Goal: Use online tool/utility: Utilize a website feature to perform a specific function

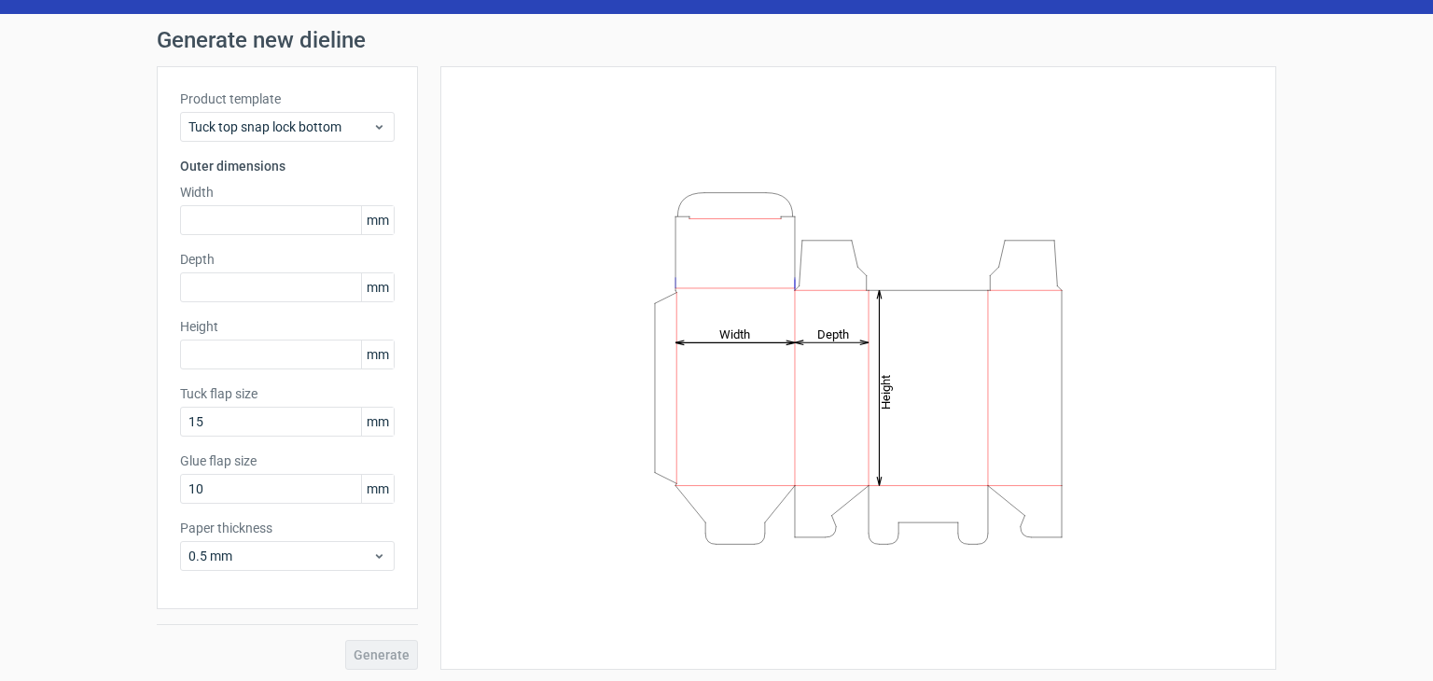
scroll to position [49, 0]
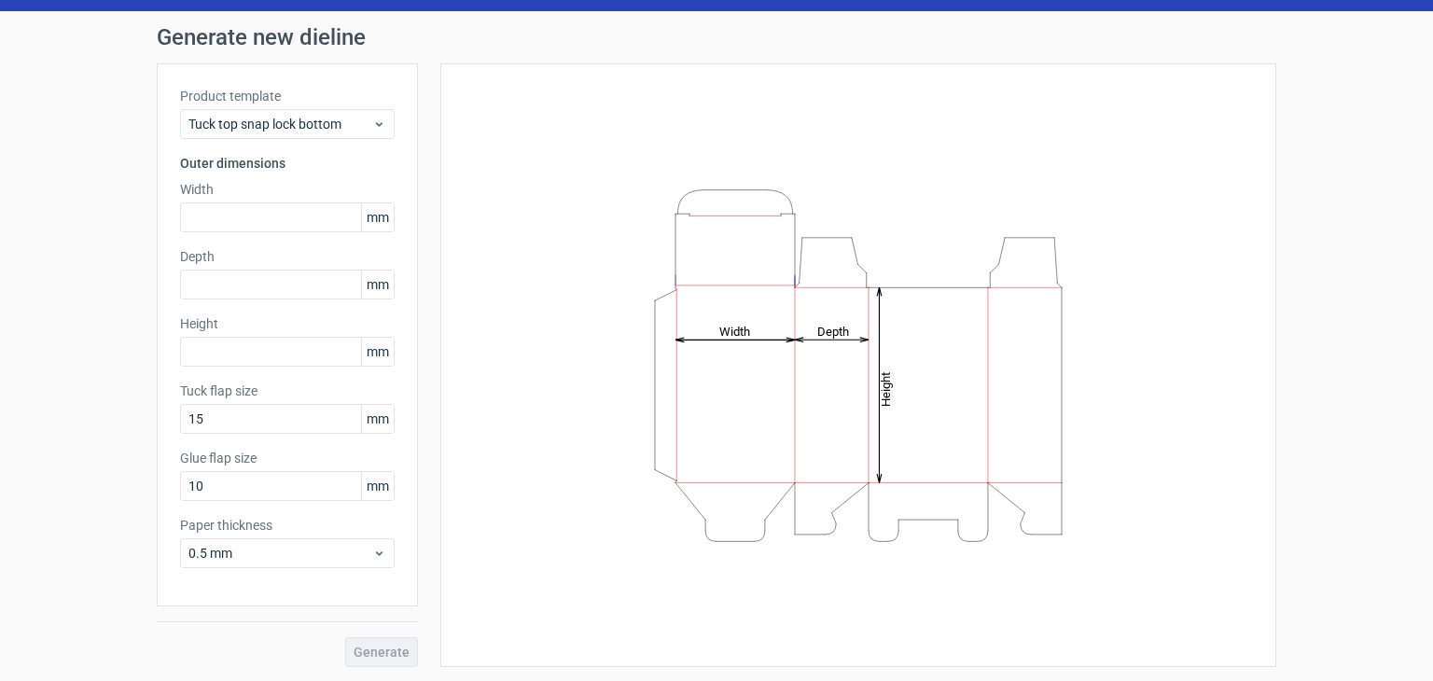
click at [258, 199] on div "Width mm" at bounding box center [287, 206] width 215 height 52
click at [302, 128] on span "Tuck top snap lock bottom" at bounding box center [280, 124] width 184 height 19
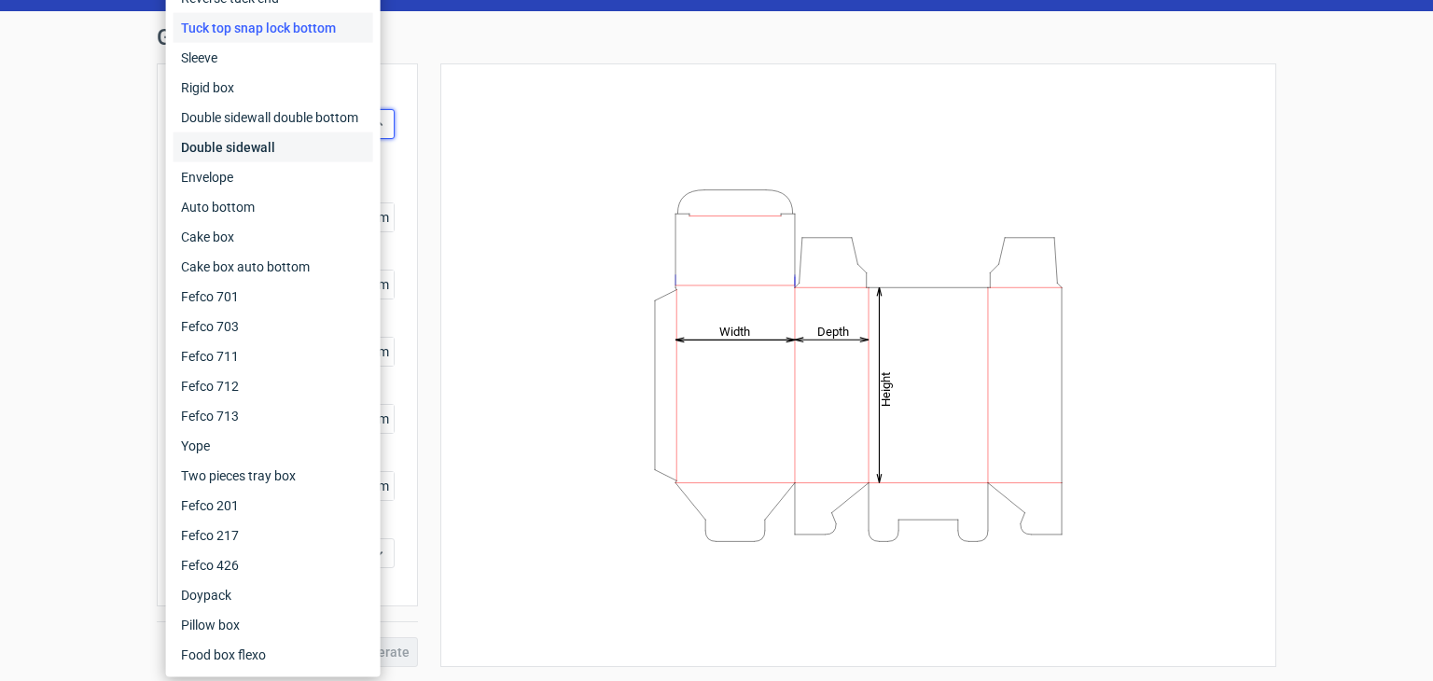
click at [276, 148] on div "Double sidewall" at bounding box center [274, 148] width 200 height 30
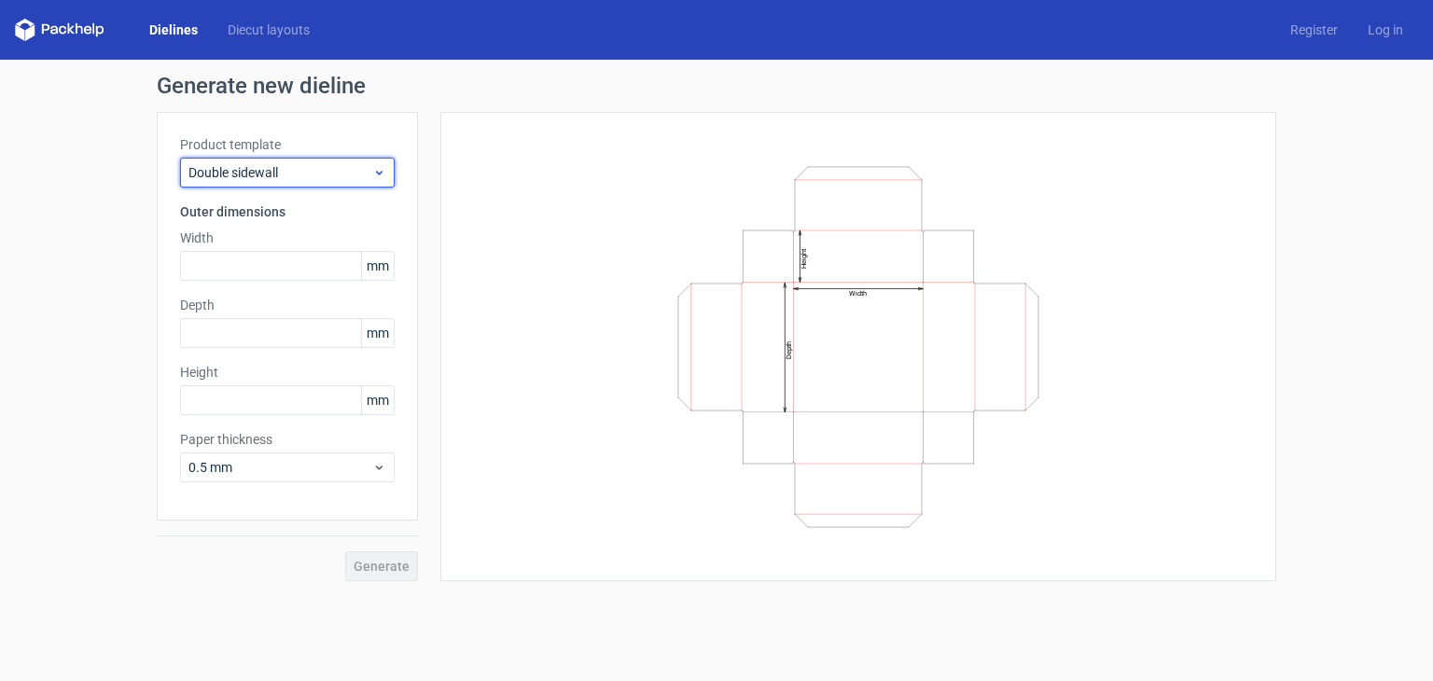
click at [279, 166] on span "Double sidewall" at bounding box center [280, 172] width 184 height 19
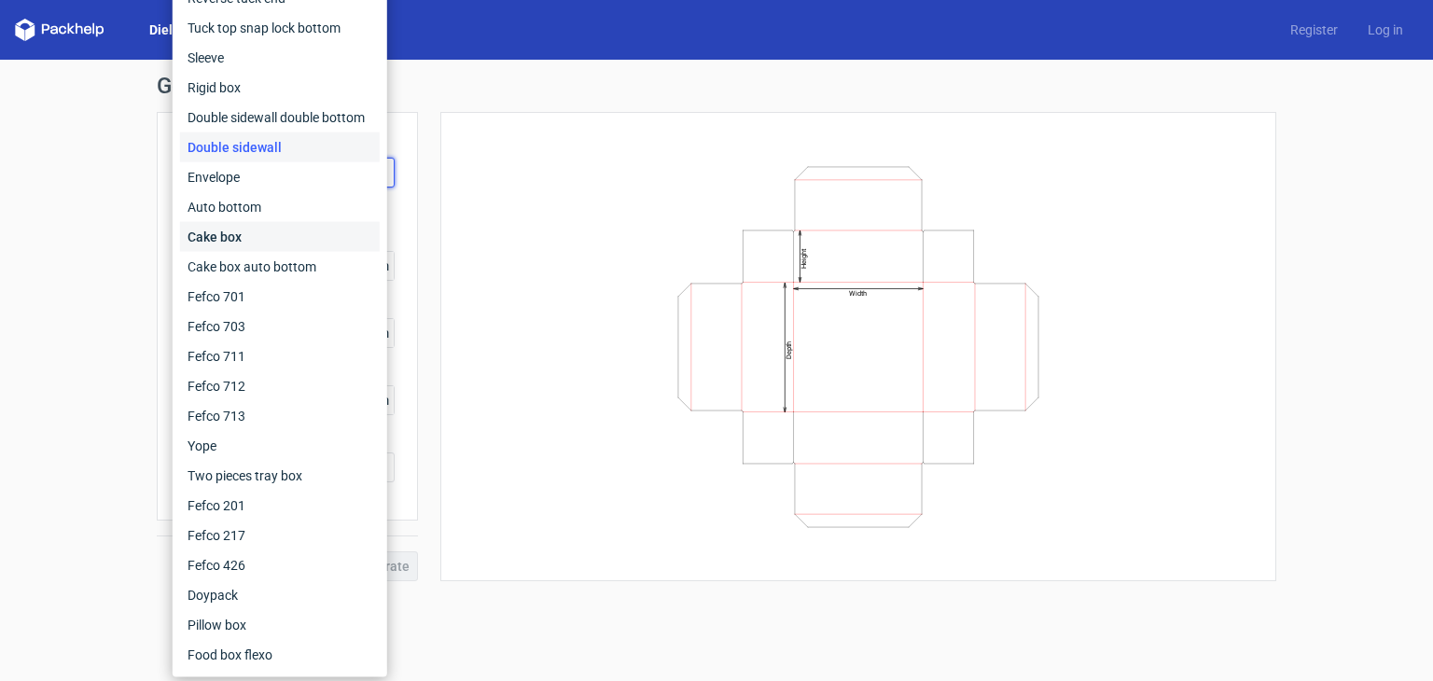
click at [310, 233] on div "Cake box" at bounding box center [280, 237] width 200 height 30
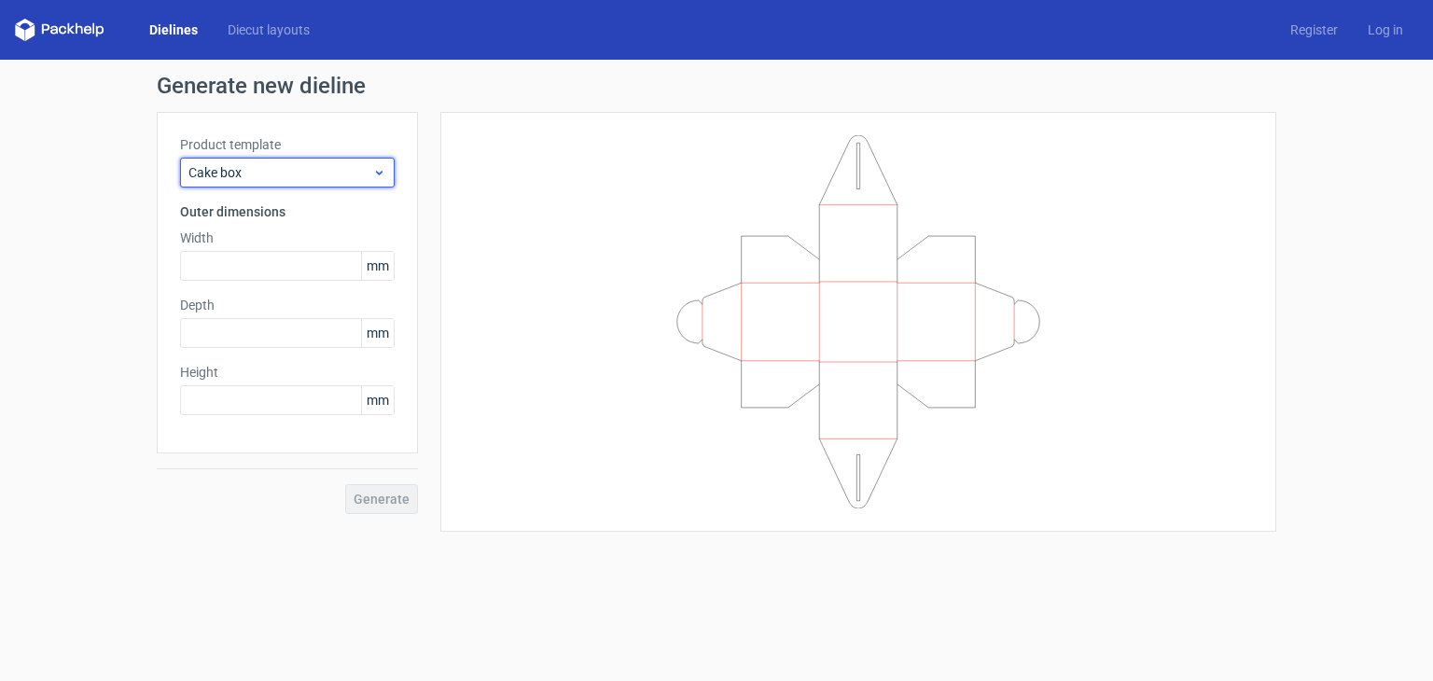
click at [289, 187] on div "Cake box" at bounding box center [287, 173] width 215 height 30
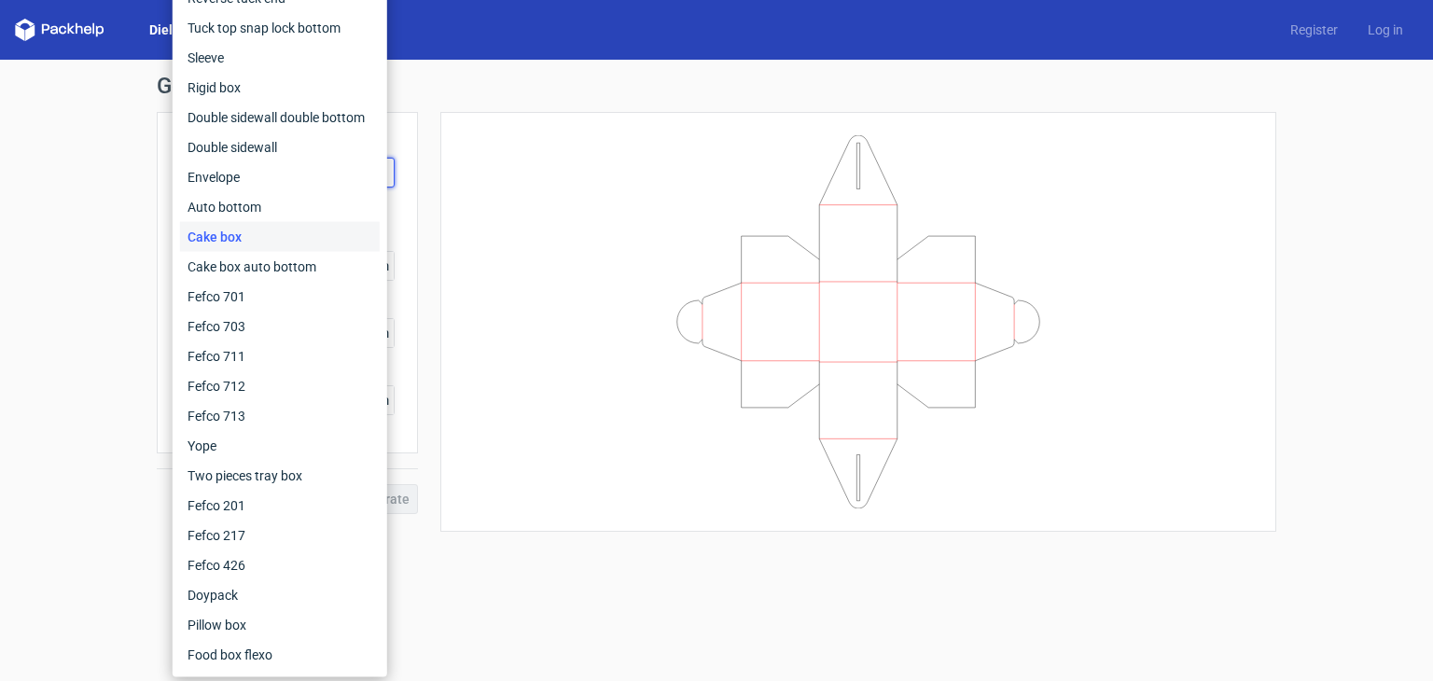
click at [0, 232] on div "Generate new dieline Product template Cake box Outer dimensions Width mm Depth …" at bounding box center [716, 303] width 1433 height 487
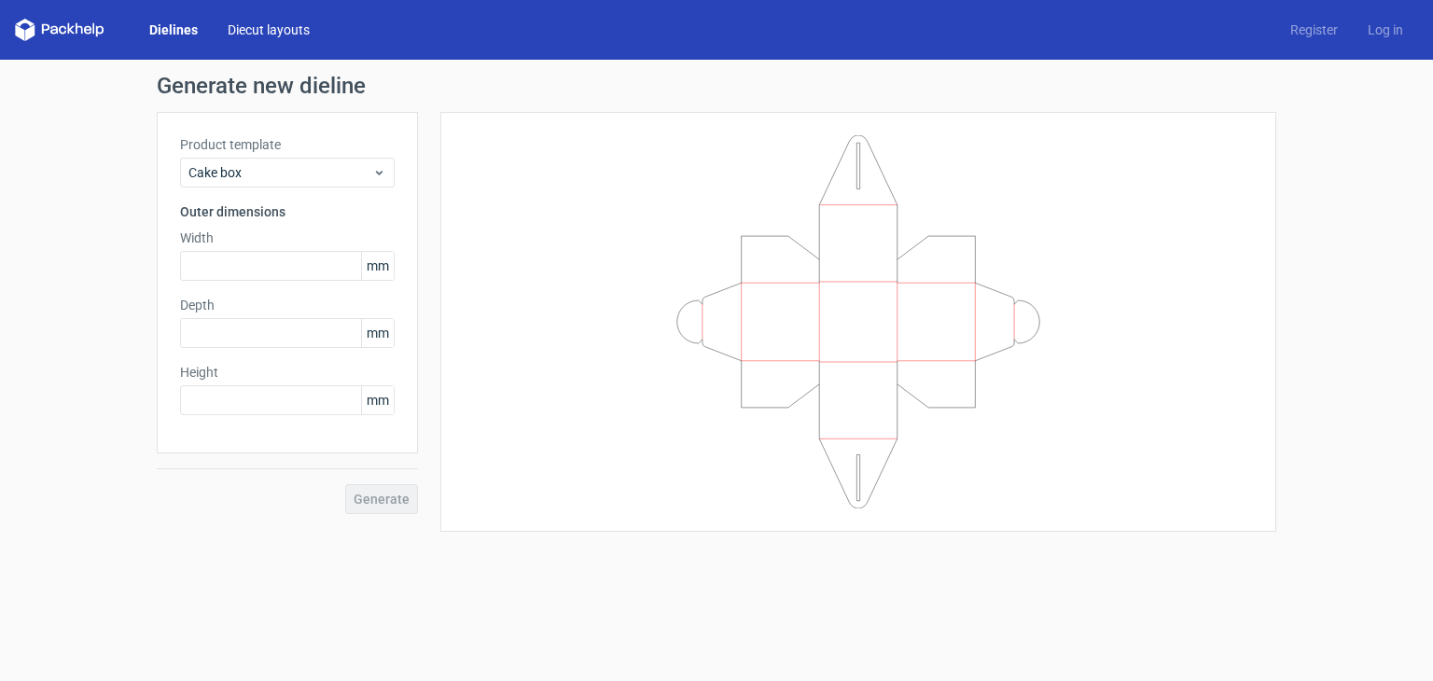
click at [257, 38] on link "Diecut layouts" at bounding box center [269, 30] width 112 height 19
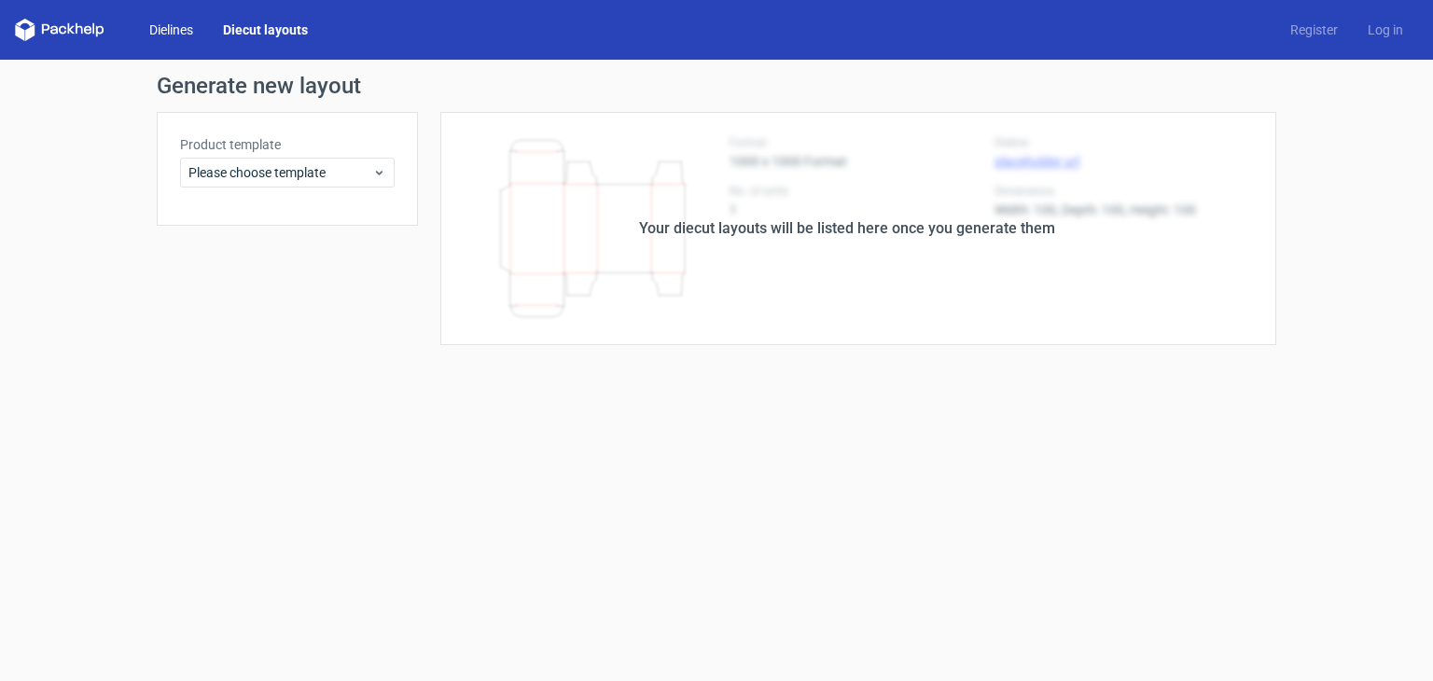
click at [172, 35] on link "Dielines" at bounding box center [171, 30] width 74 height 19
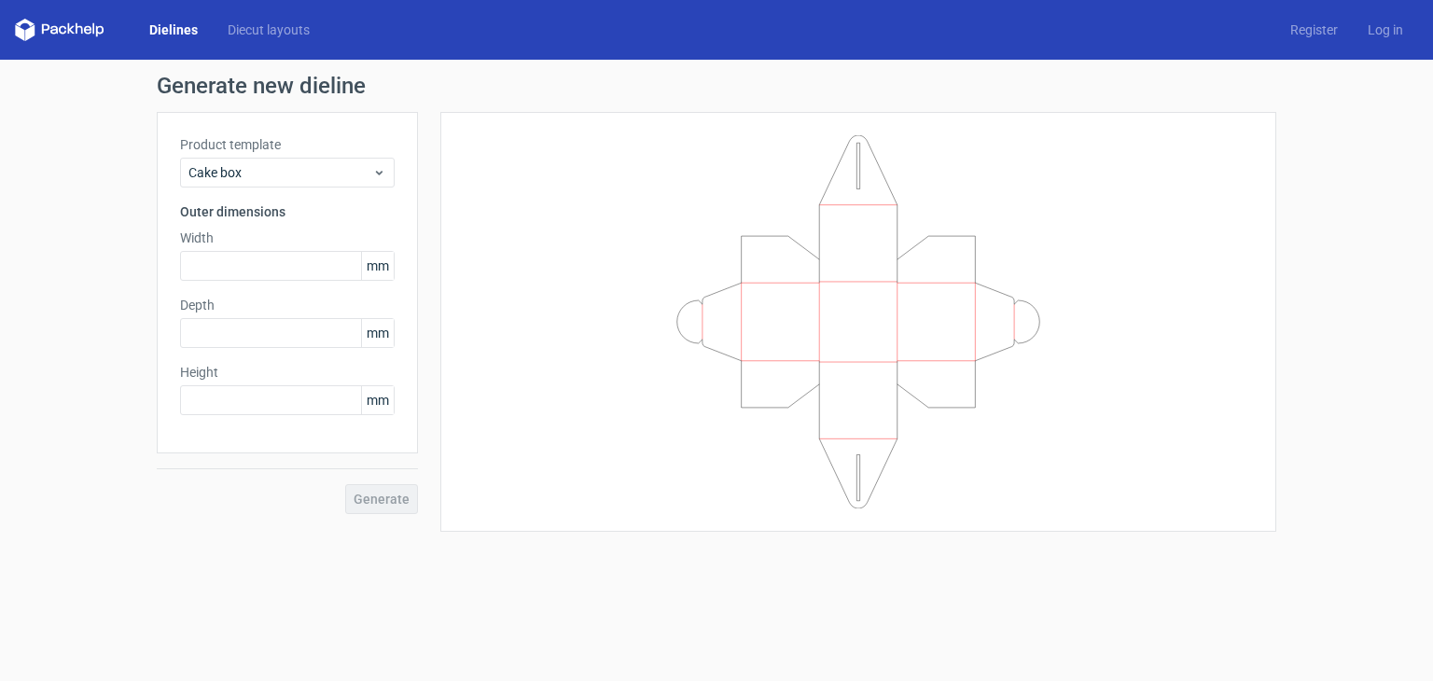
click at [314, 189] on div "Product template Cake box Outer dimensions Width mm Depth mm Height mm" at bounding box center [287, 283] width 261 height 342
click at [317, 176] on span "Cake box" at bounding box center [280, 172] width 184 height 19
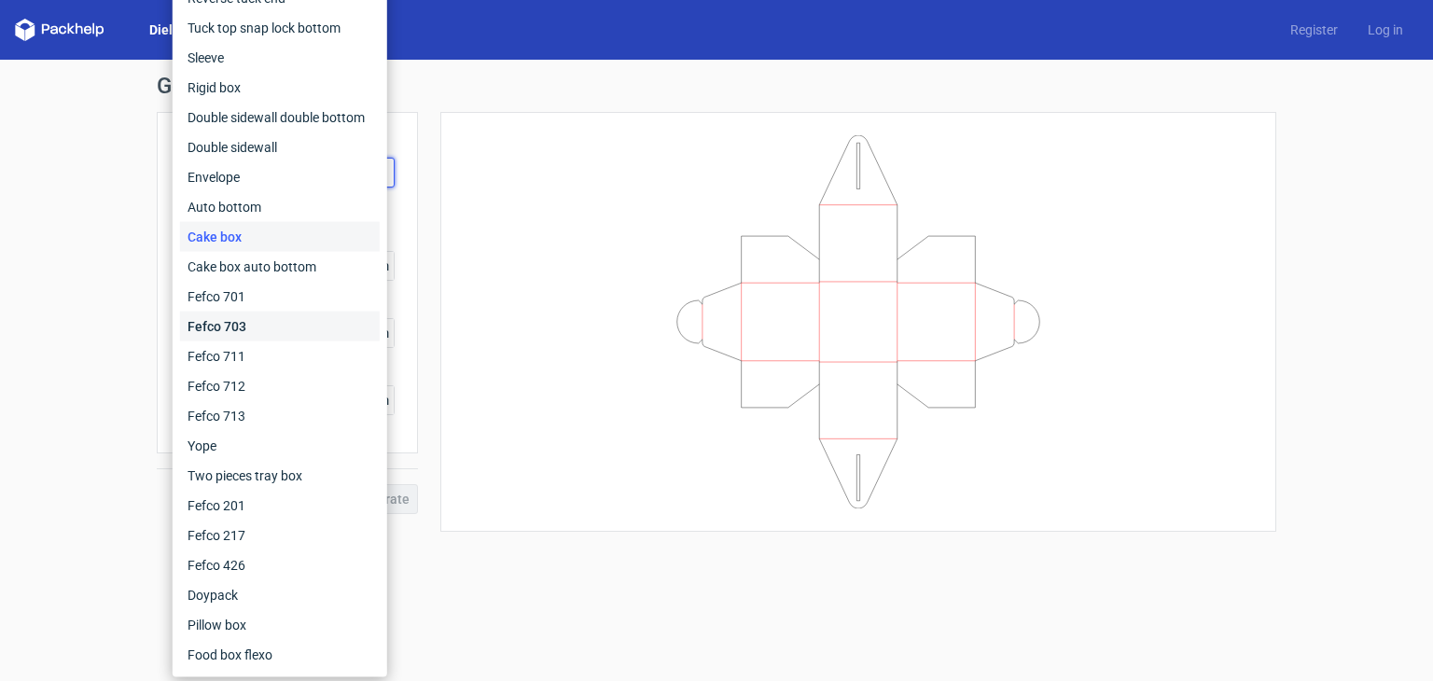
click at [324, 321] on div "Fefco 703" at bounding box center [280, 327] width 200 height 30
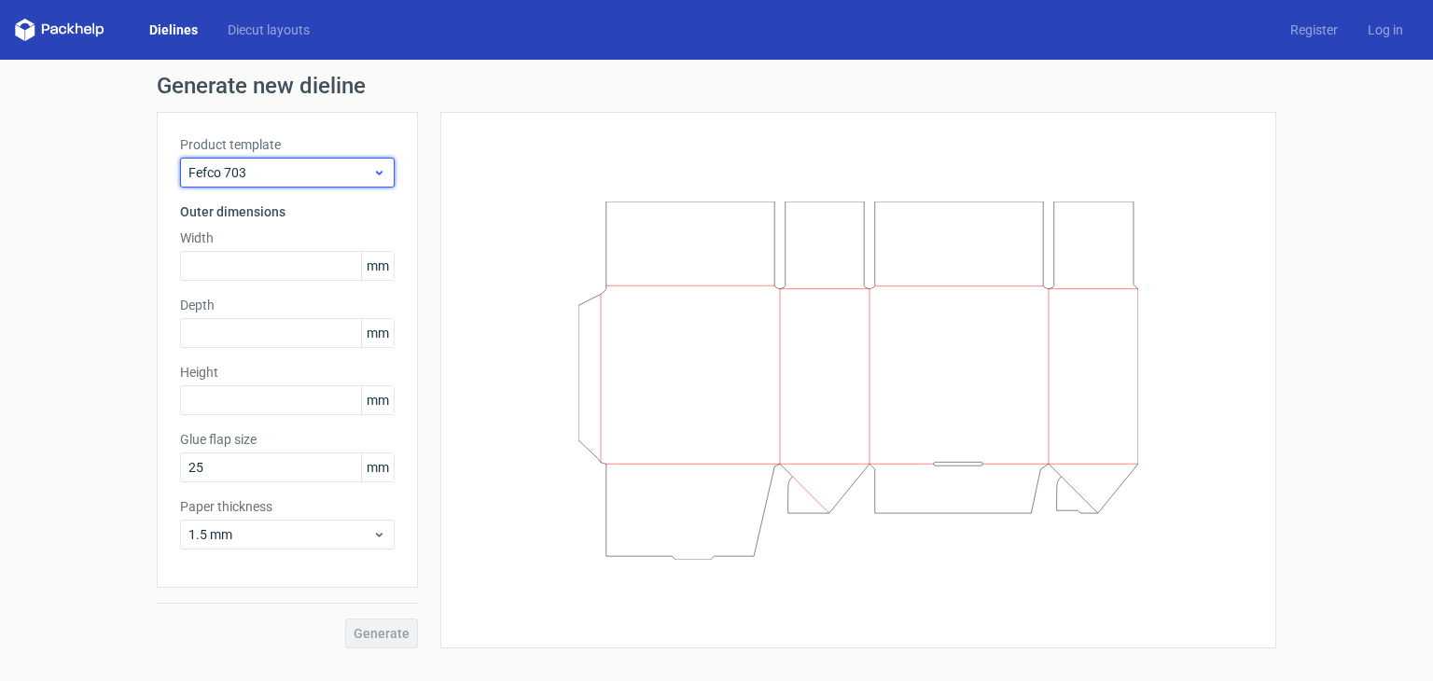
click at [329, 168] on span "Fefco 703" at bounding box center [280, 172] width 184 height 19
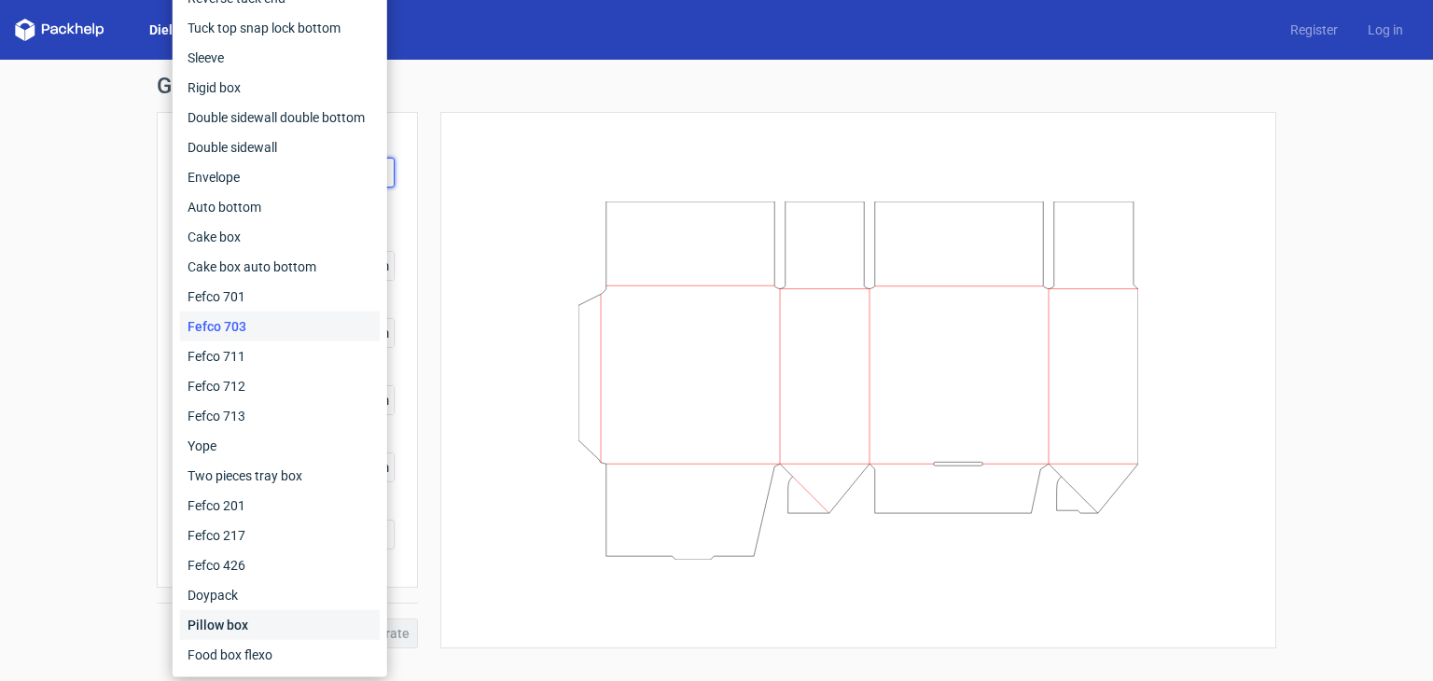
click at [281, 621] on div "Pillow box" at bounding box center [280, 625] width 200 height 30
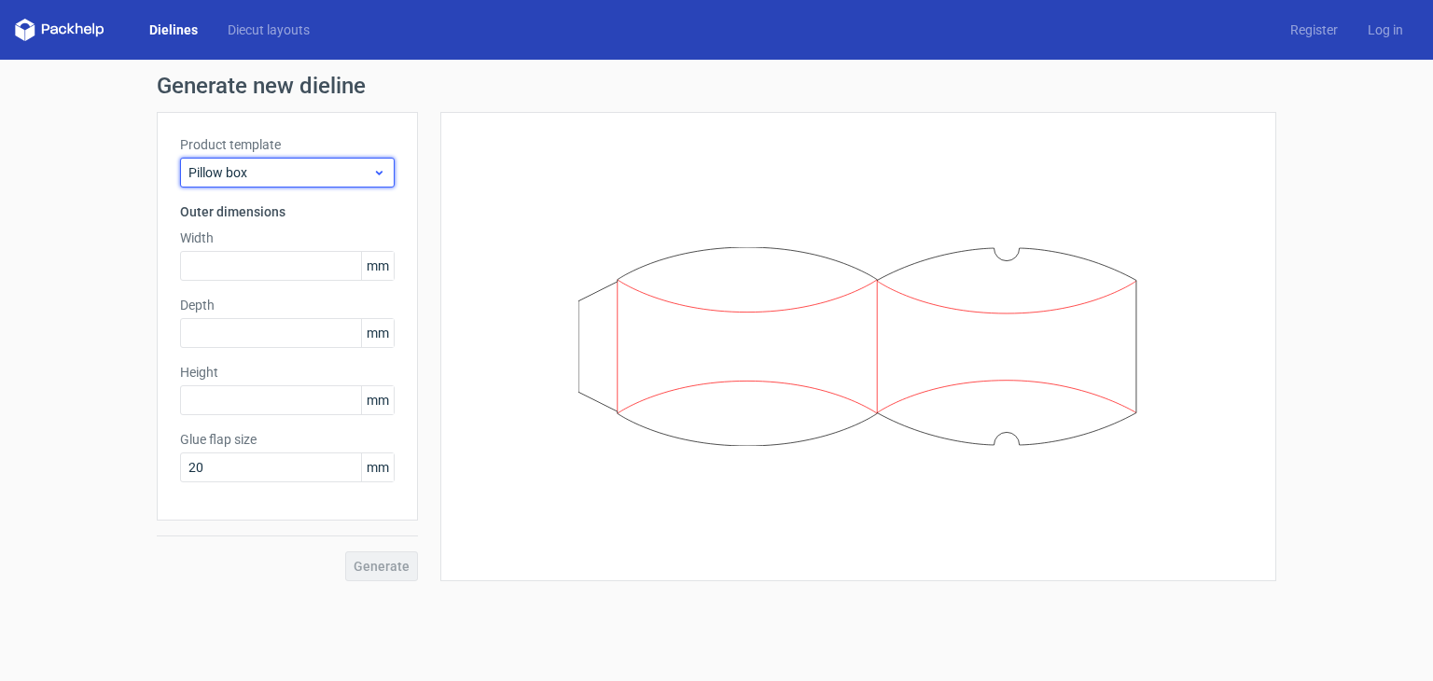
click at [300, 171] on span "Pillow box" at bounding box center [280, 172] width 184 height 19
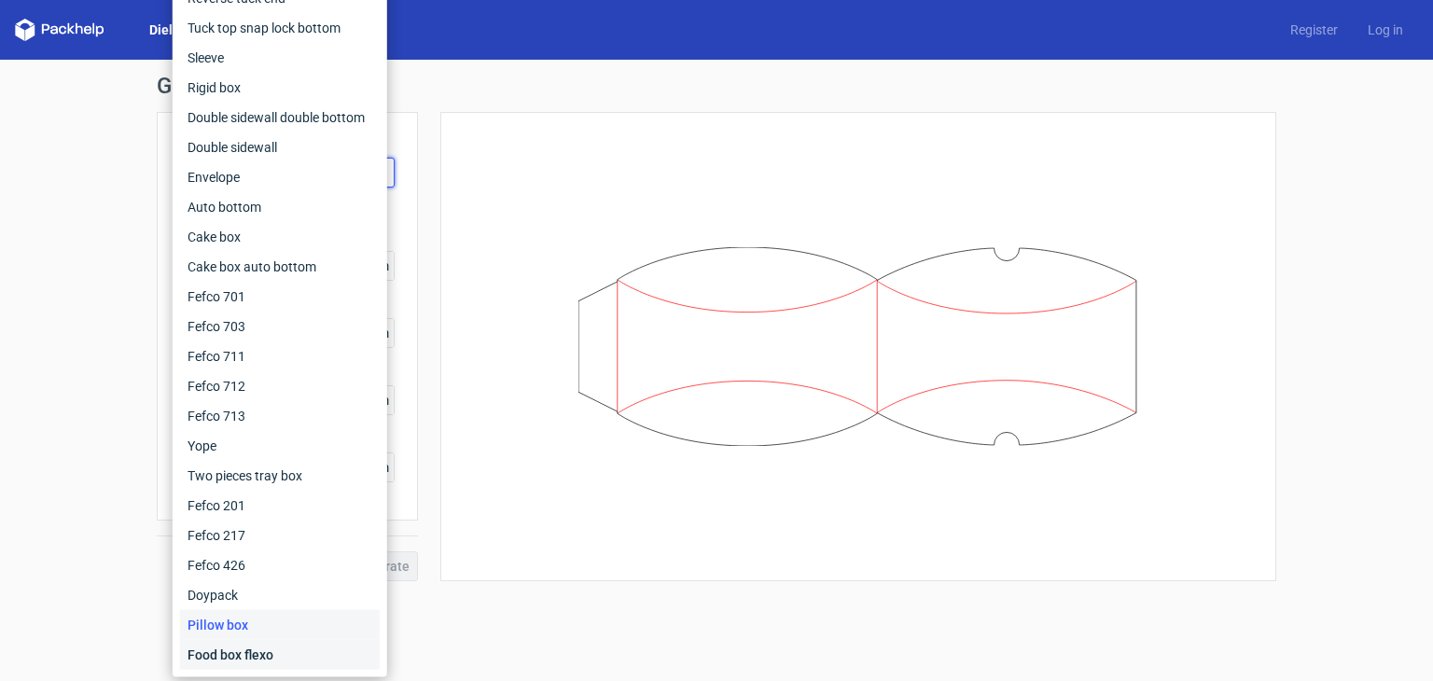
click at [284, 659] on div "Food box flexo" at bounding box center [280, 655] width 200 height 30
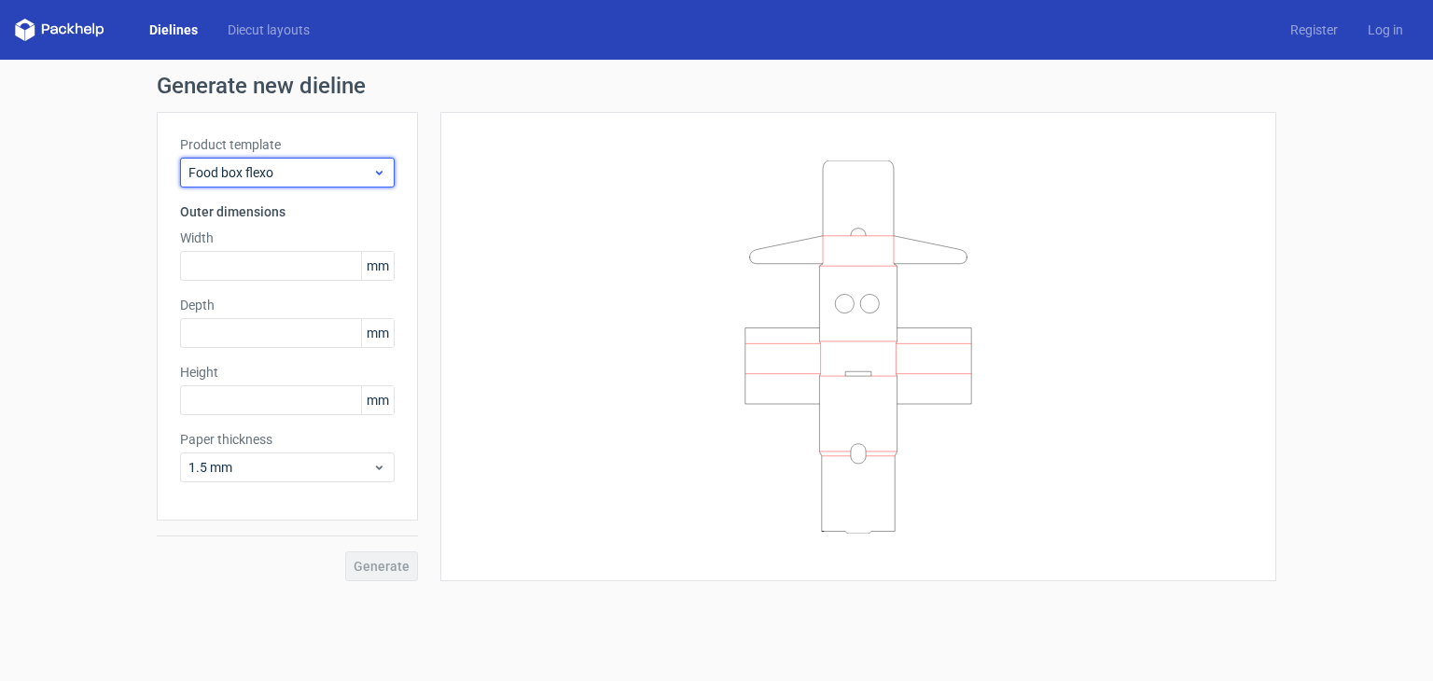
click at [306, 163] on span "Food box flexo" at bounding box center [280, 172] width 184 height 19
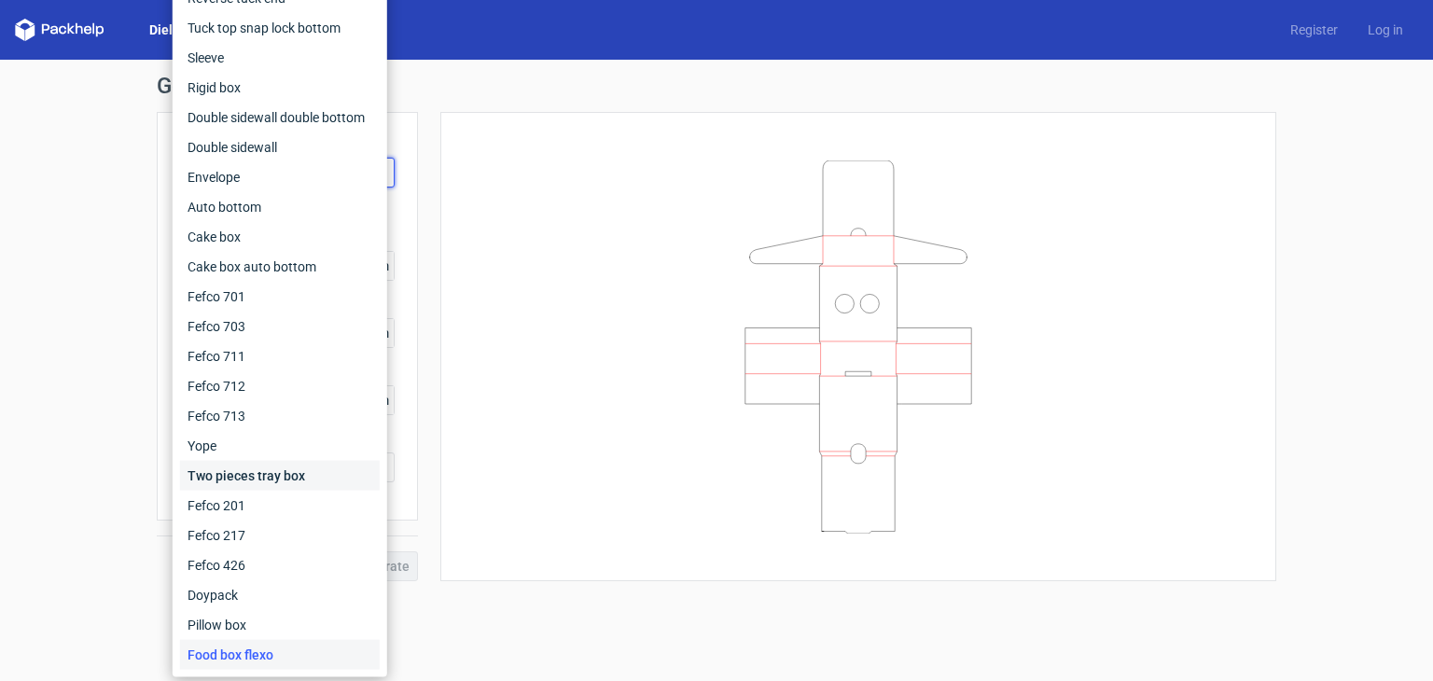
click at [268, 475] on div "Two pieces tray box" at bounding box center [280, 476] width 200 height 30
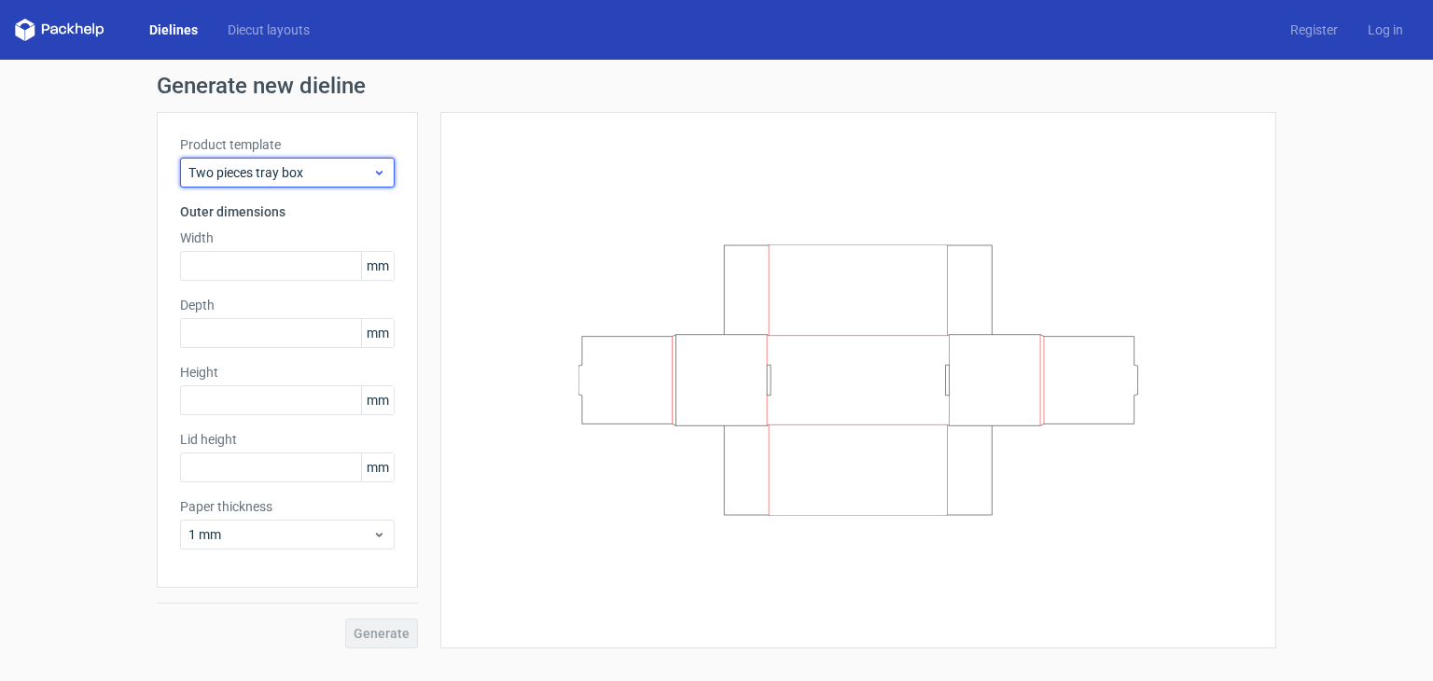
click at [318, 172] on span "Two pieces tray box" at bounding box center [280, 172] width 184 height 19
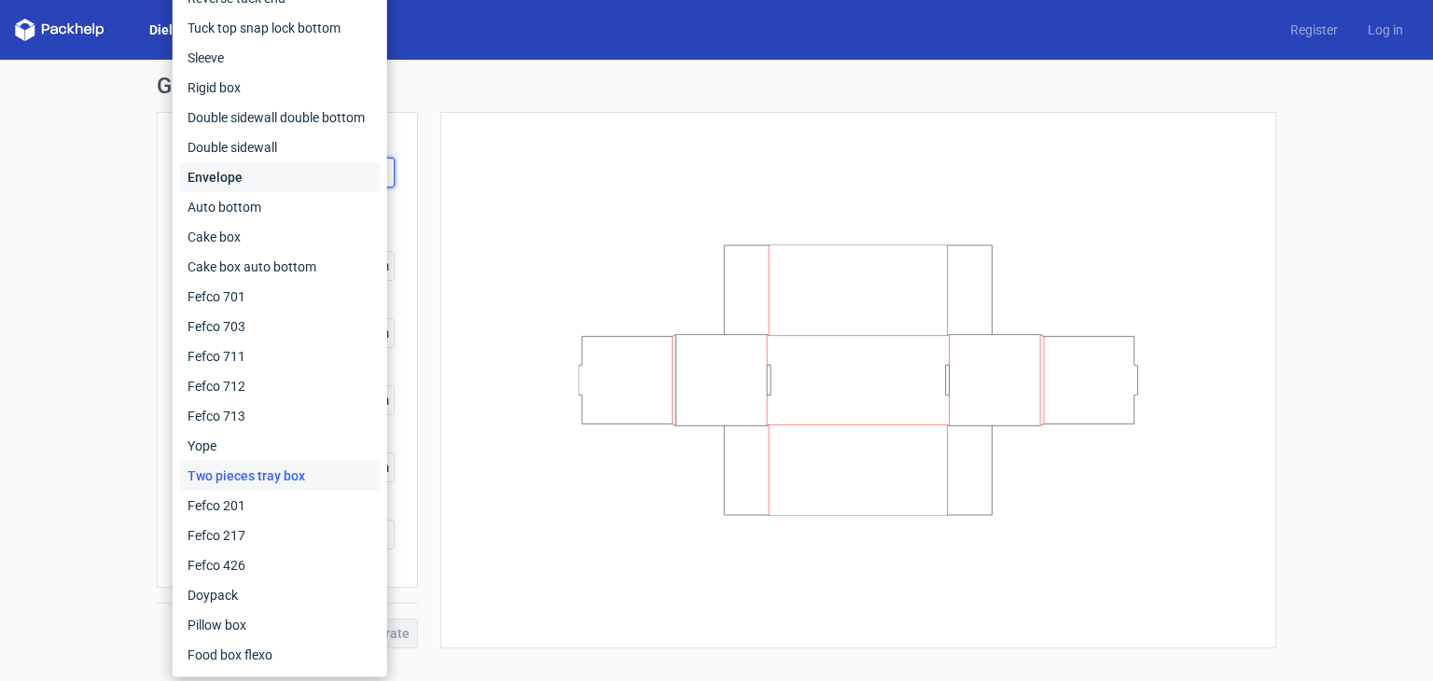
click at [294, 188] on div "Envelope" at bounding box center [280, 177] width 200 height 30
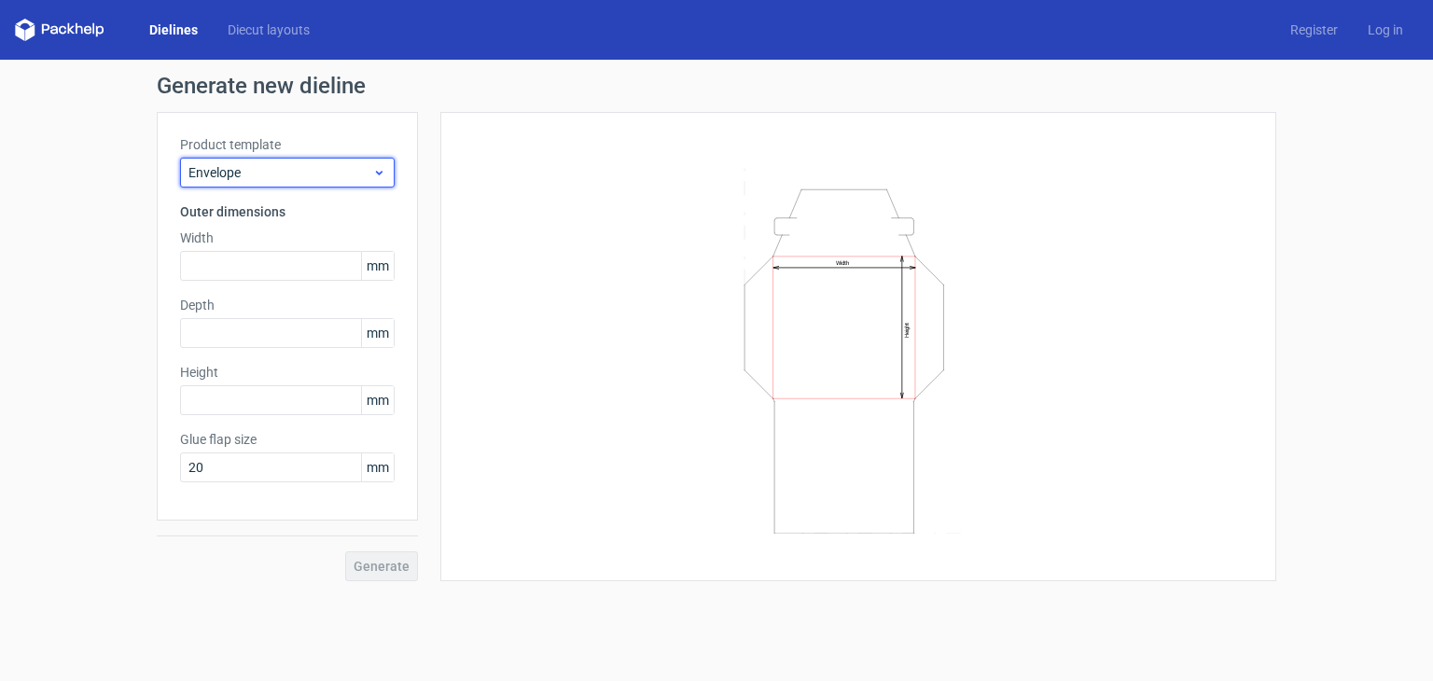
click at [299, 173] on span "Envelope" at bounding box center [280, 172] width 184 height 19
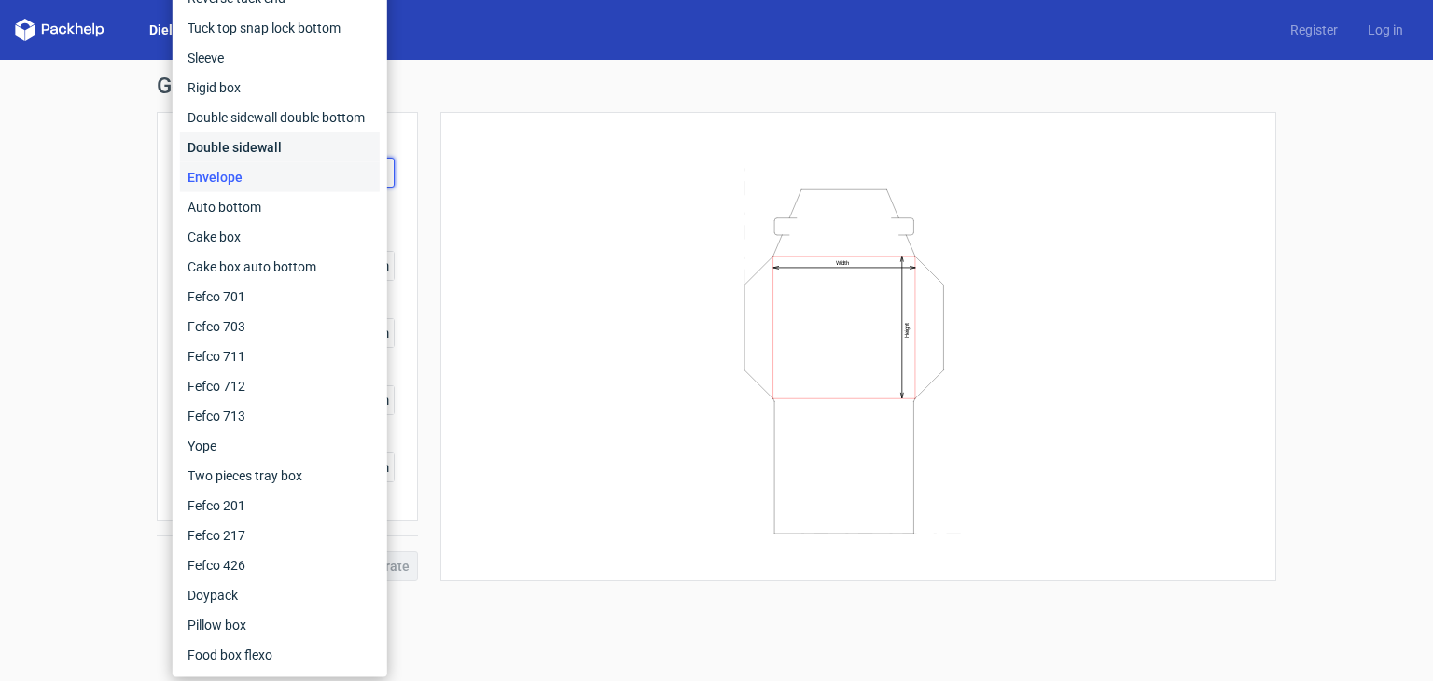
click at [307, 152] on div "Double sidewall" at bounding box center [280, 148] width 200 height 30
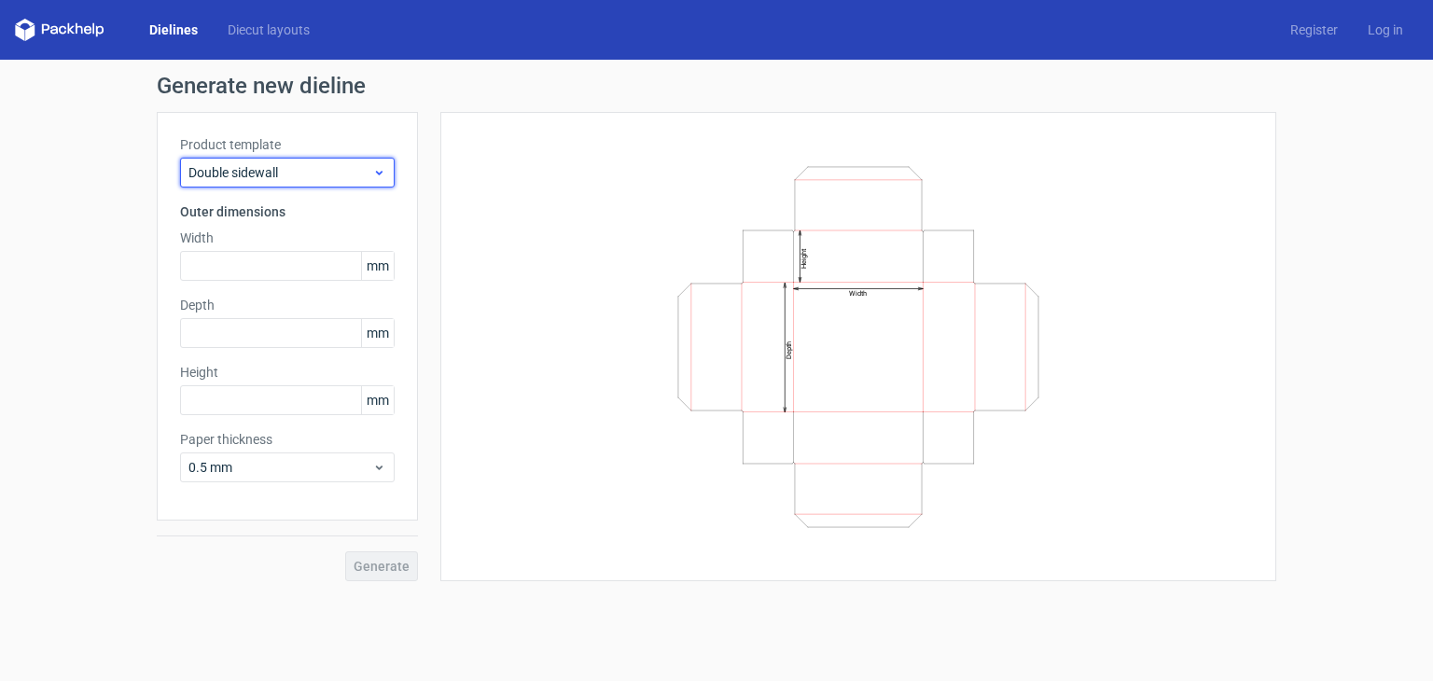
click at [302, 176] on span "Double sidewall" at bounding box center [280, 172] width 184 height 19
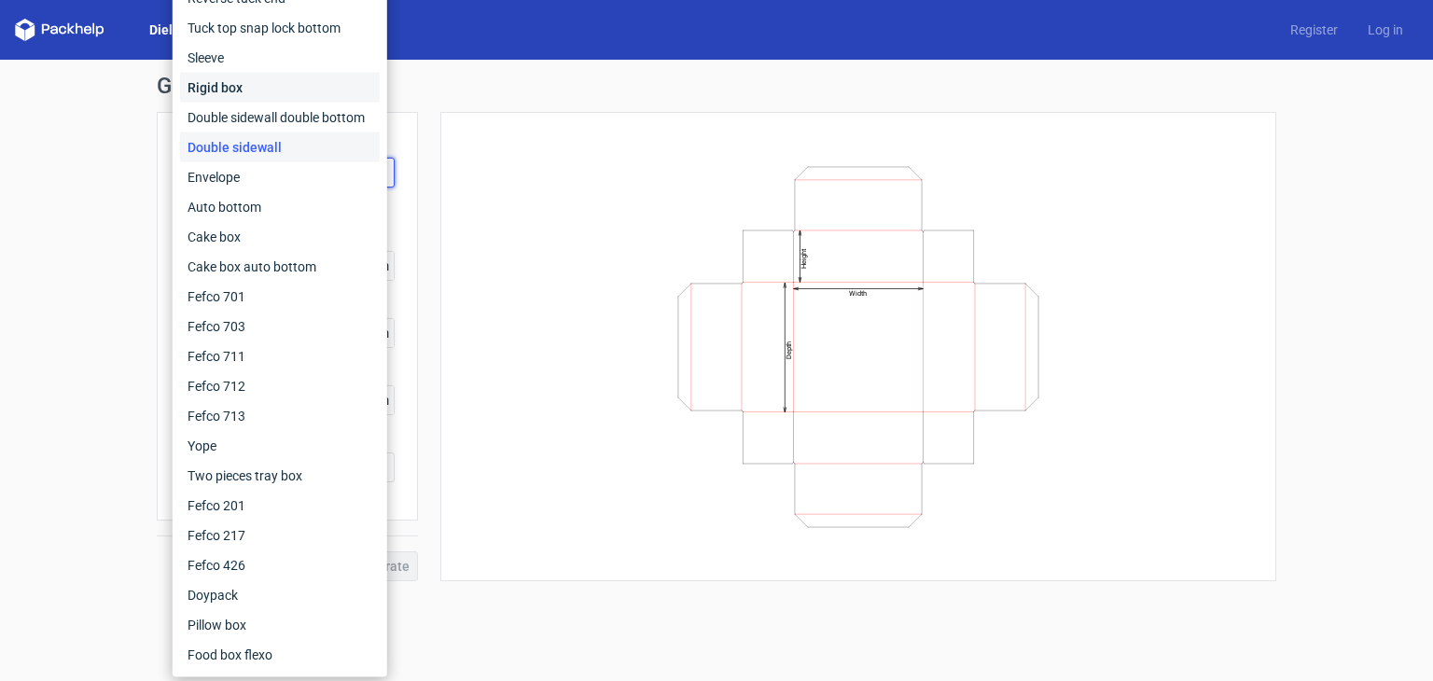
click at [321, 89] on div "Rigid box" at bounding box center [280, 88] width 200 height 30
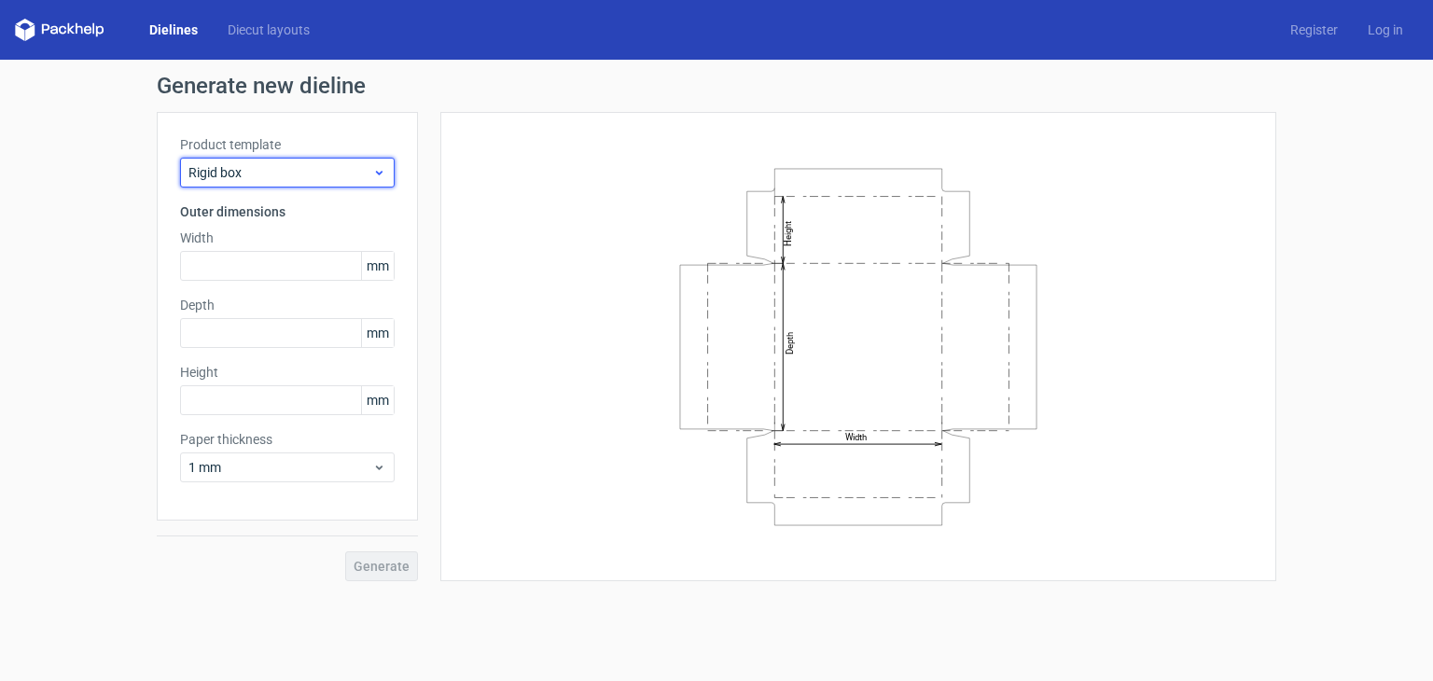
click at [319, 173] on span "Rigid box" at bounding box center [280, 172] width 184 height 19
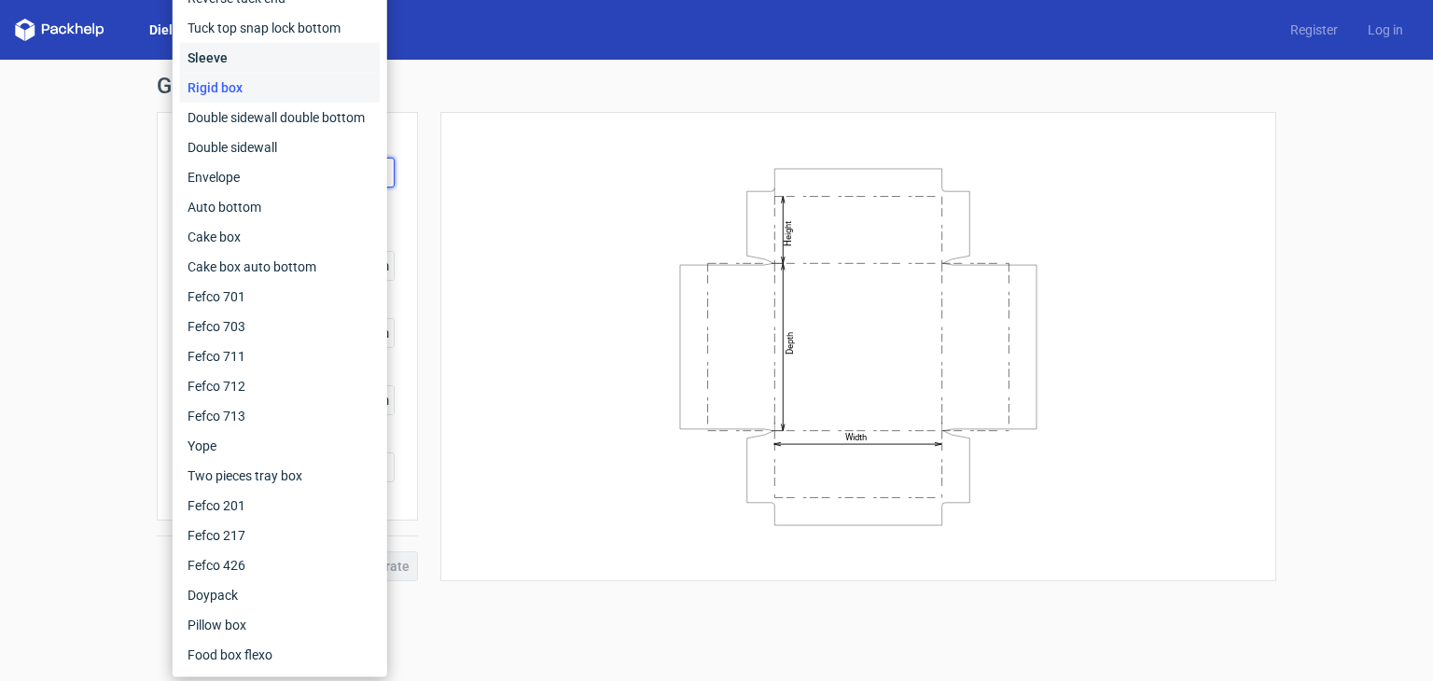
click at [306, 64] on div "Sleeve" at bounding box center [280, 58] width 200 height 30
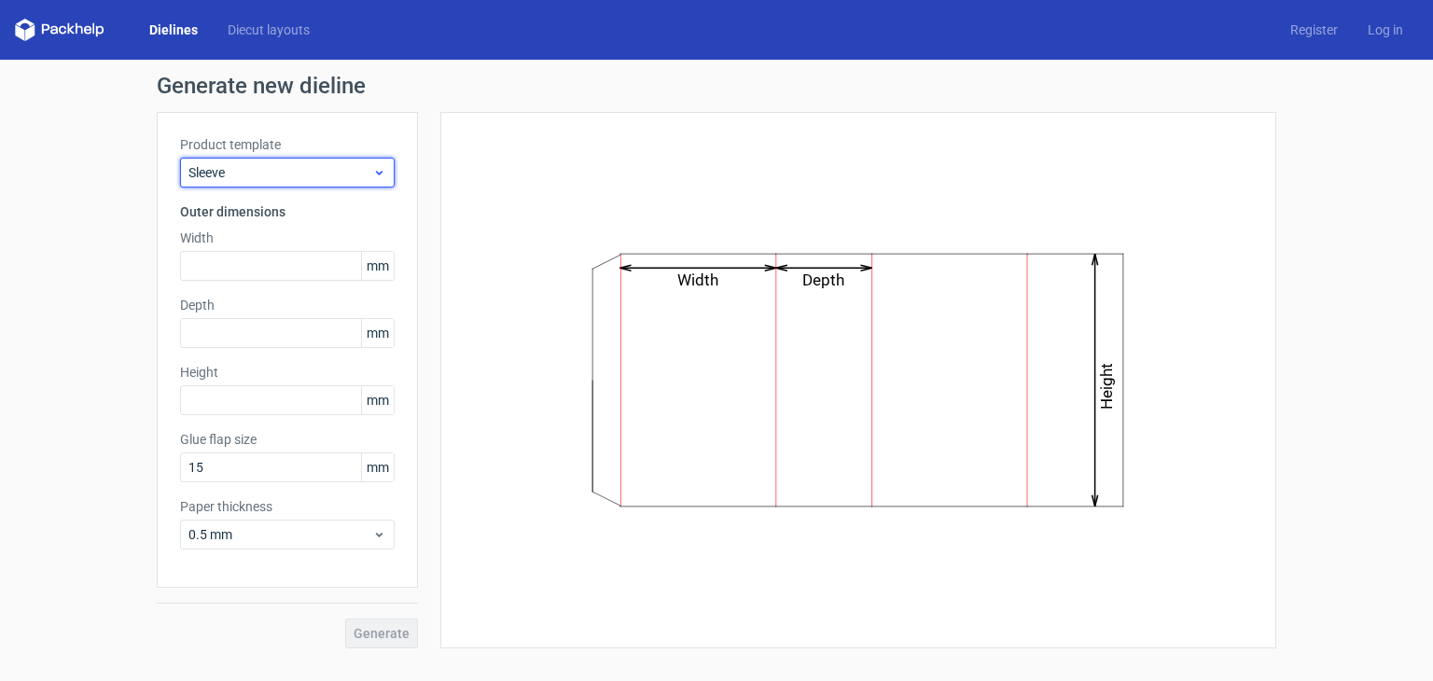
click at [344, 172] on span "Sleeve" at bounding box center [280, 172] width 184 height 19
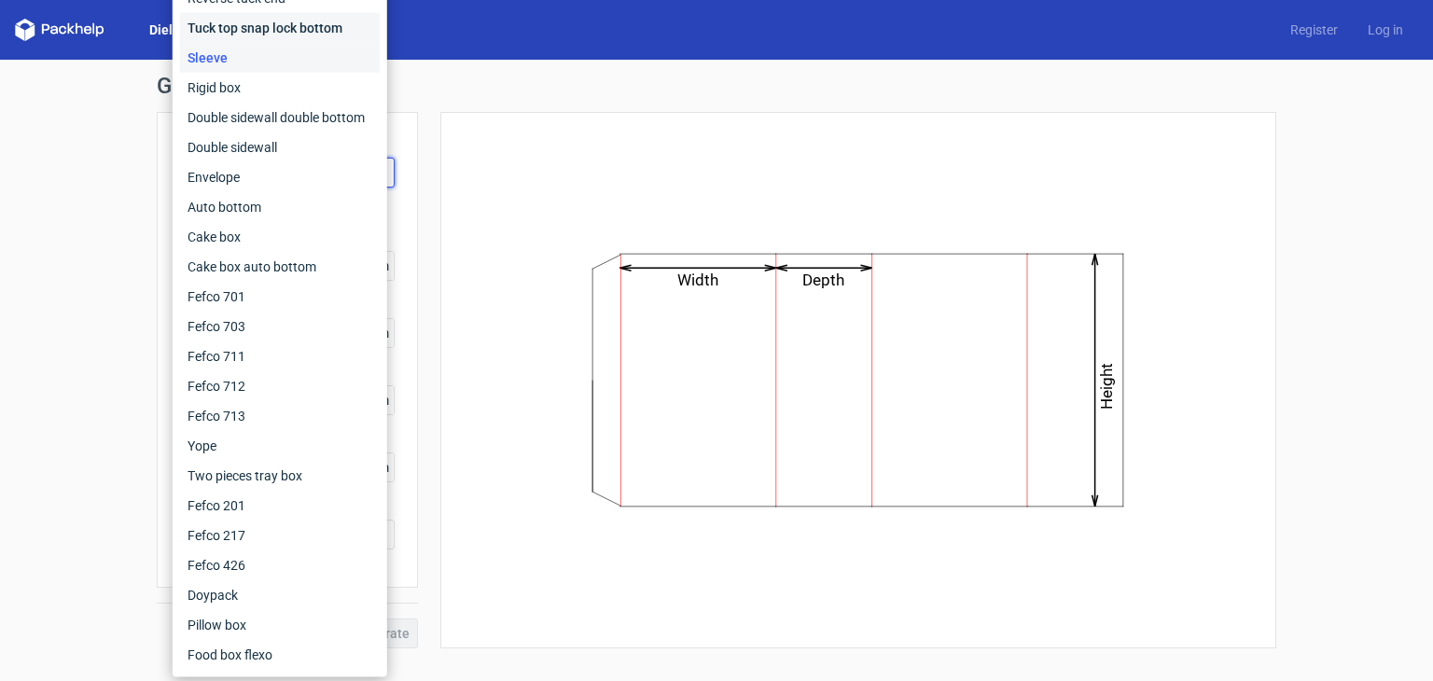
click at [319, 31] on div "Tuck top snap lock bottom" at bounding box center [280, 28] width 200 height 30
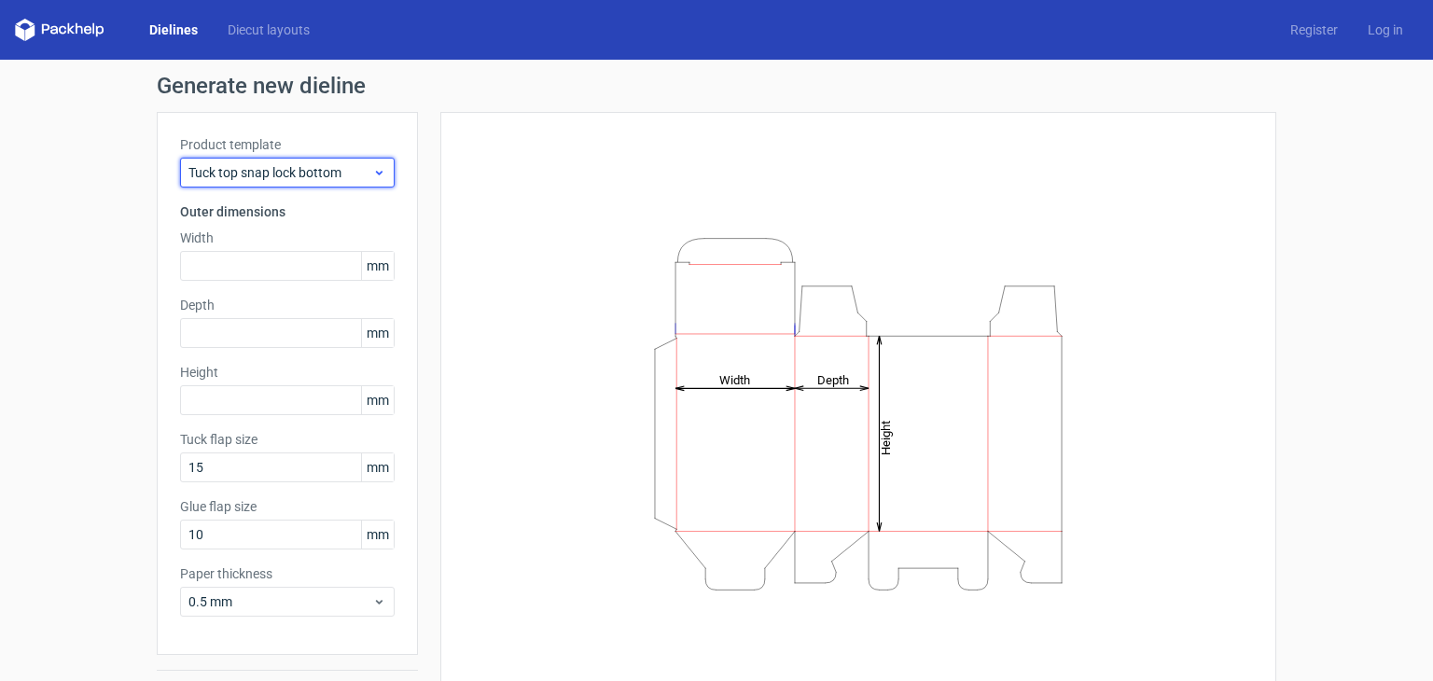
click at [307, 176] on span "Tuck top snap lock bottom" at bounding box center [280, 172] width 184 height 19
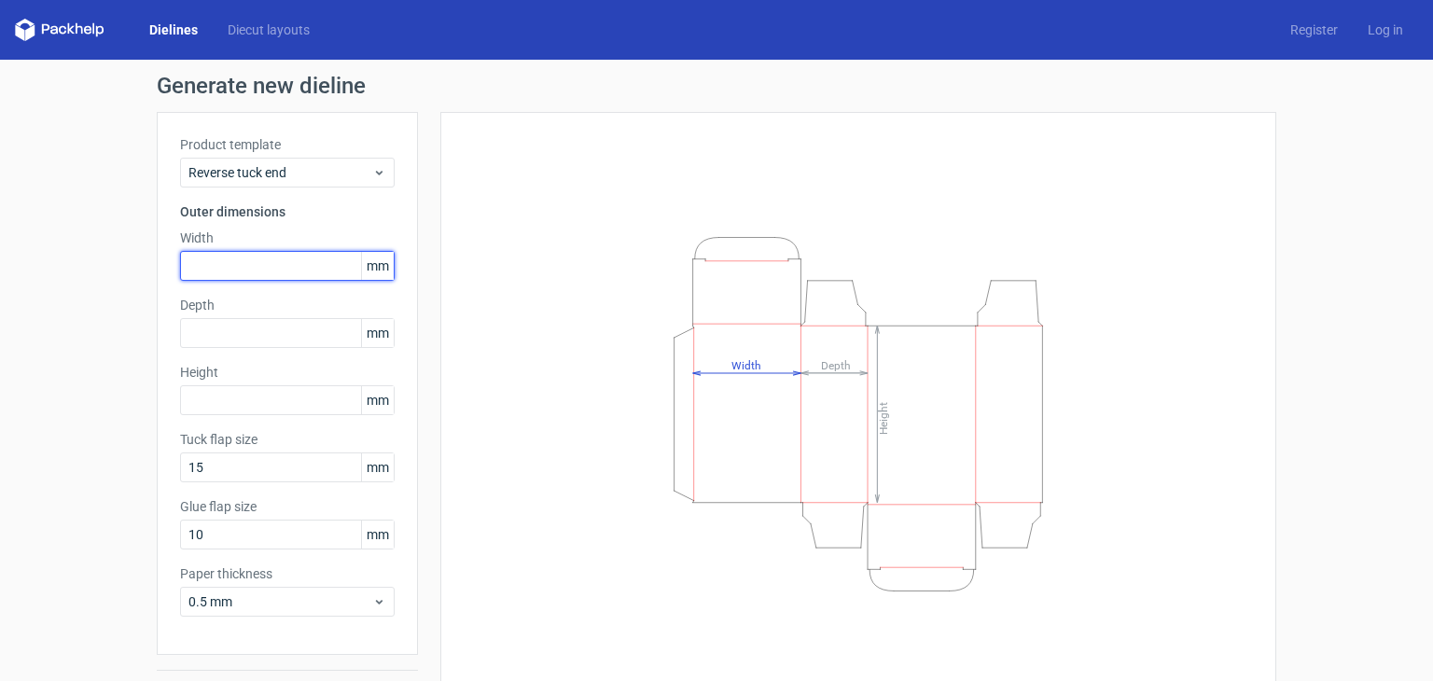
click at [243, 277] on input "text" at bounding box center [287, 266] width 215 height 30
type input "70"
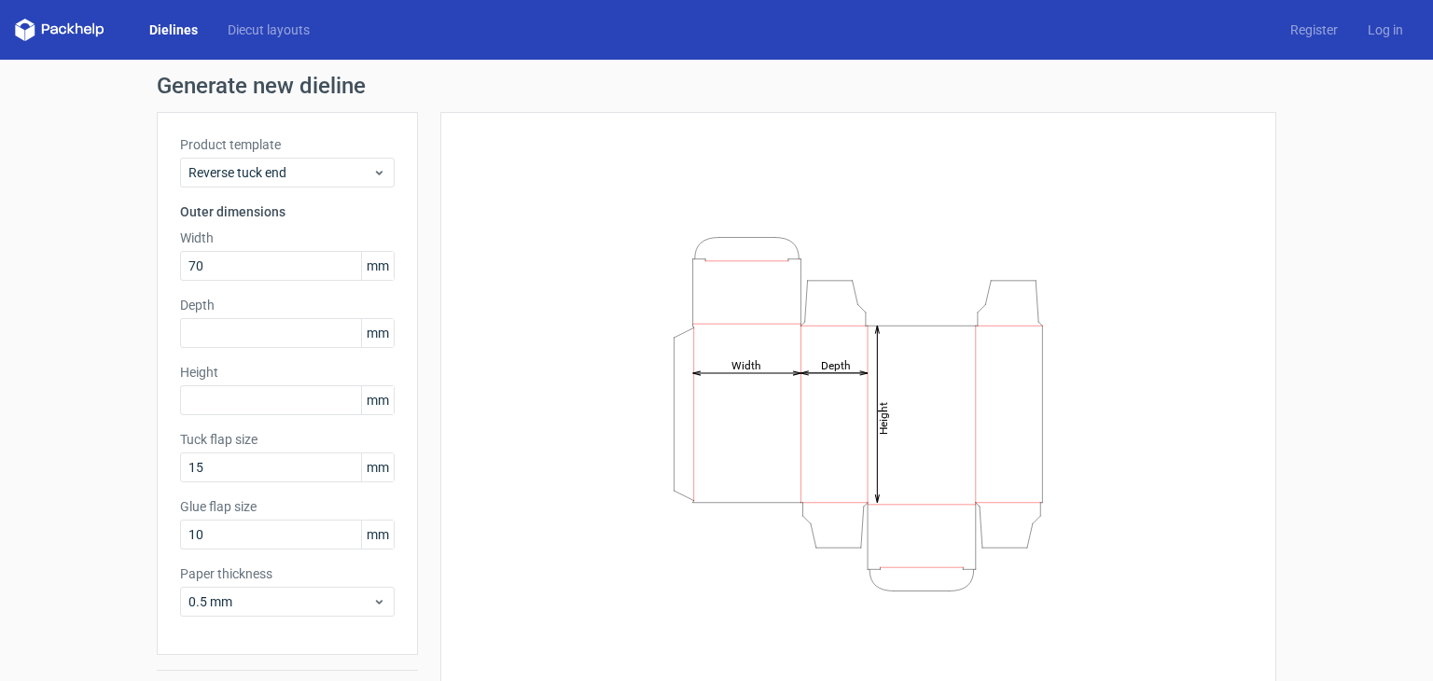
click at [230, 314] on label "Depth" at bounding box center [287, 305] width 215 height 19
click at [231, 329] on input "text" at bounding box center [287, 333] width 215 height 30
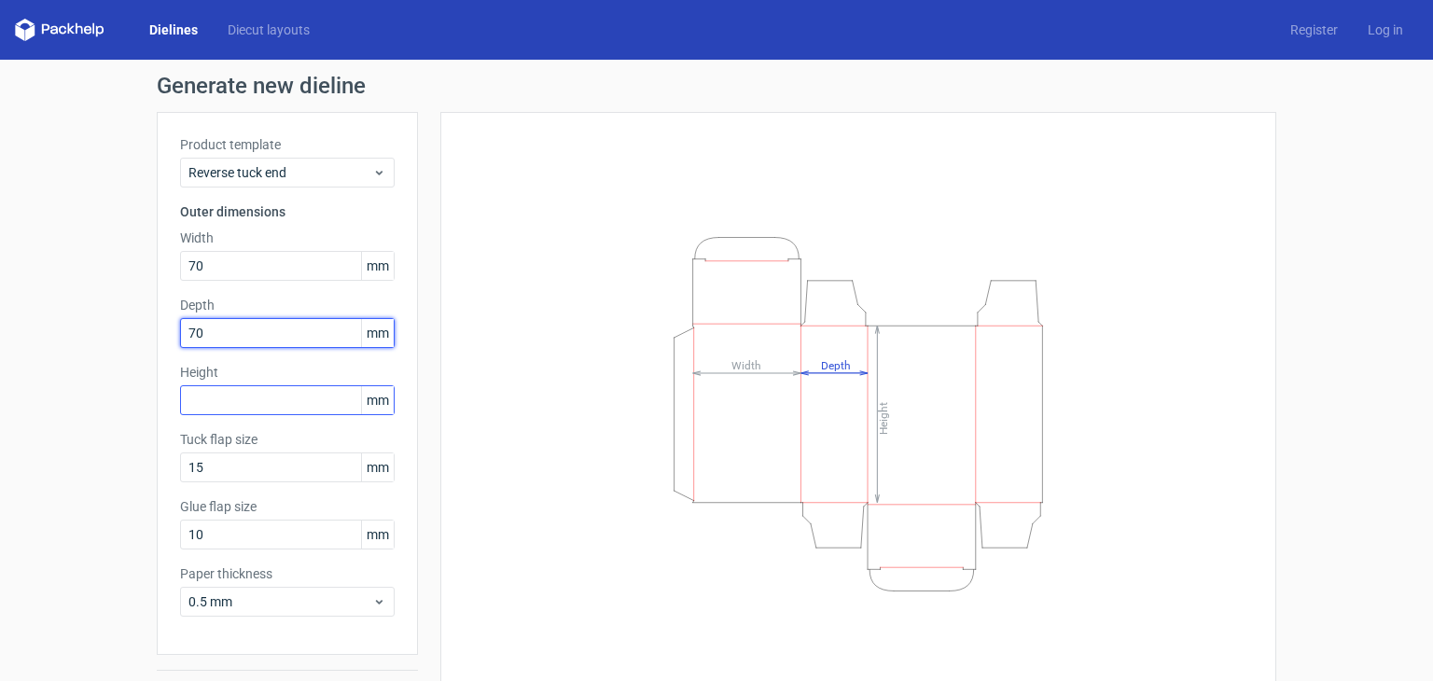
type input "70"
click at [231, 399] on input "text" at bounding box center [287, 400] width 215 height 30
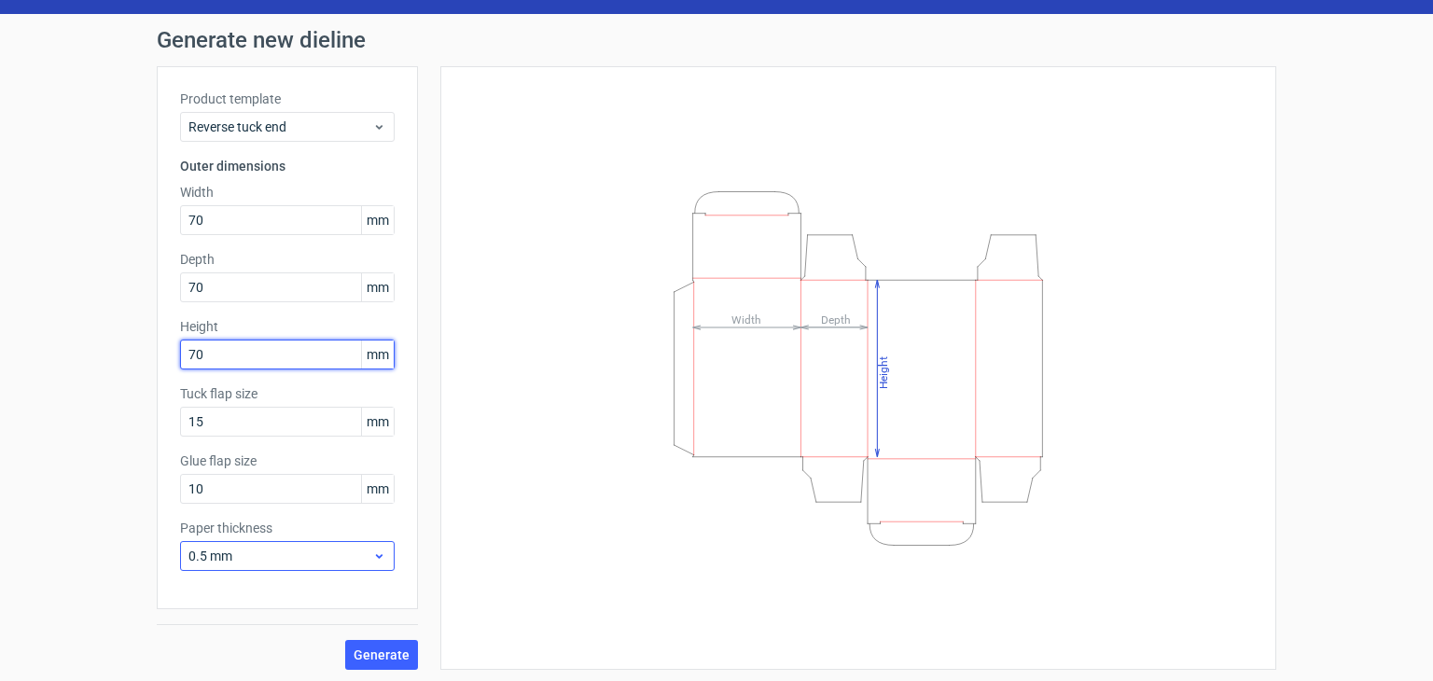
scroll to position [49, 0]
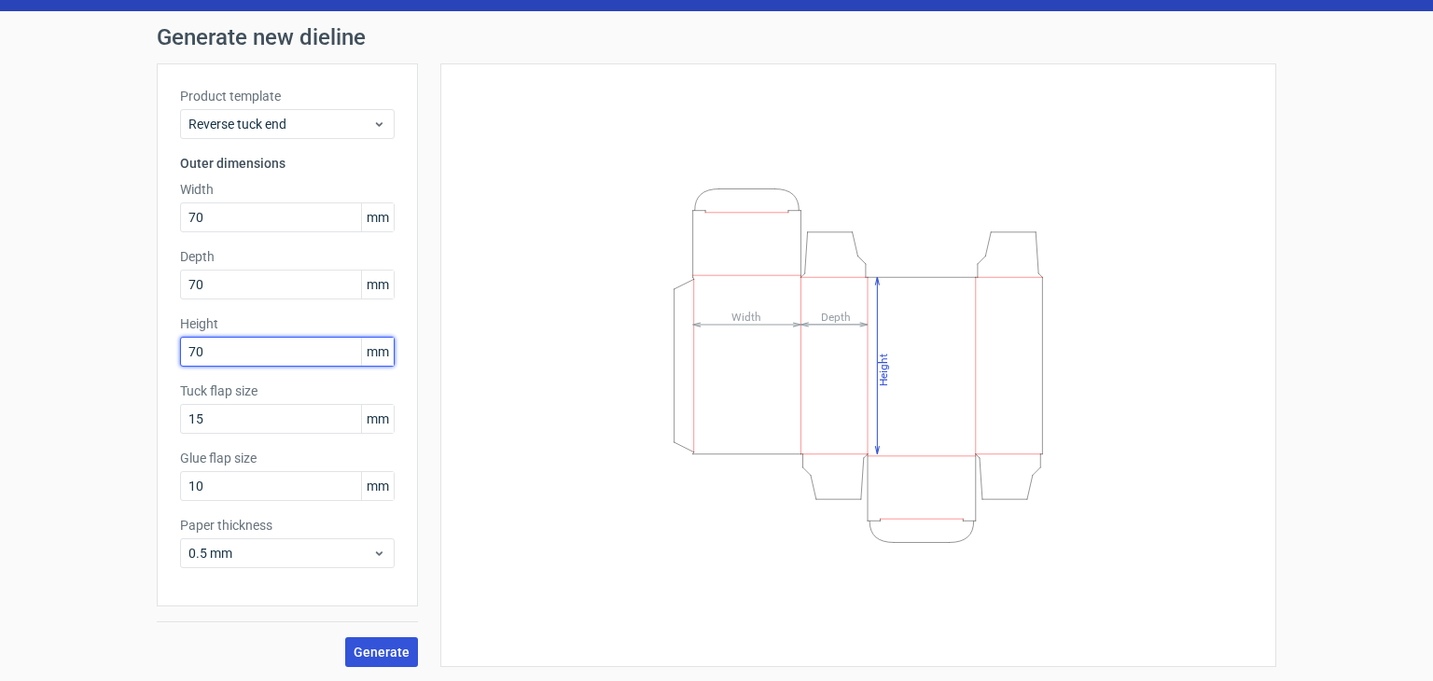
type input "70"
click at [370, 647] on span "Generate" at bounding box center [382, 652] width 56 height 13
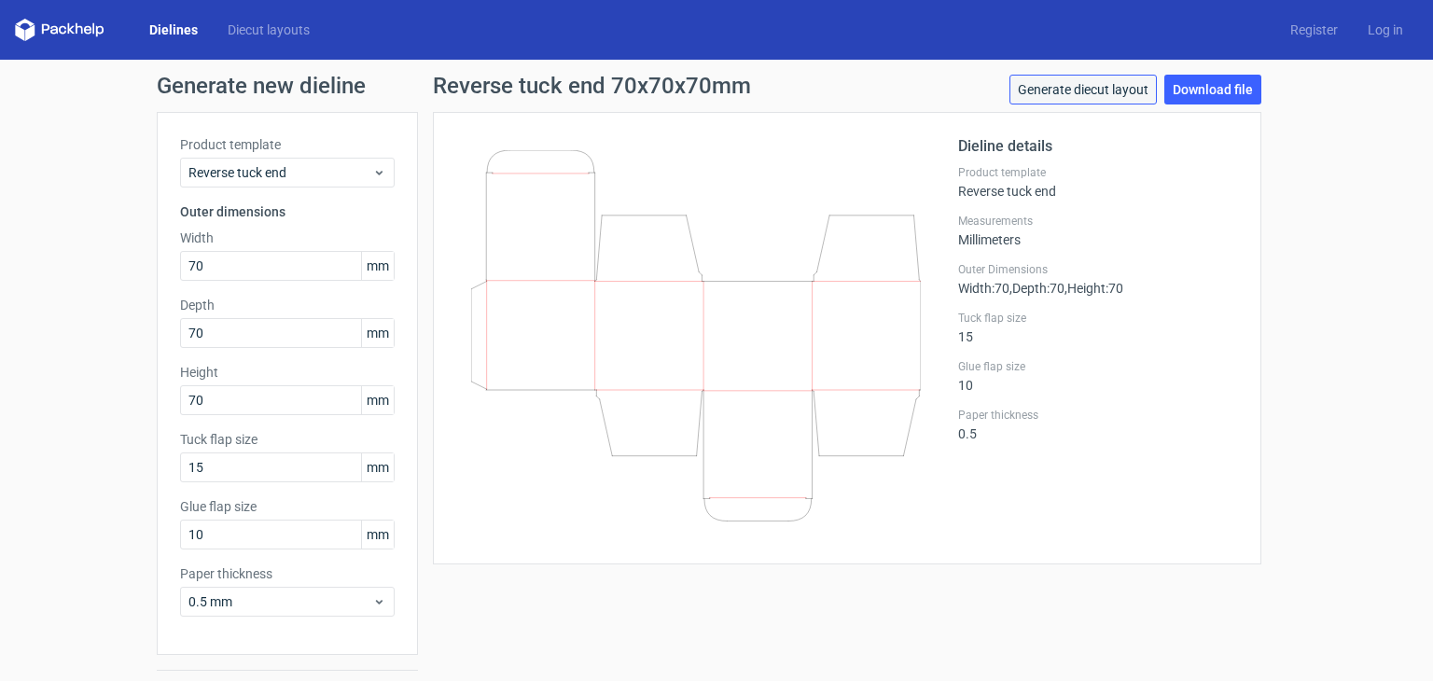
click at [1123, 87] on link "Generate diecut layout" at bounding box center [1083, 90] width 147 height 30
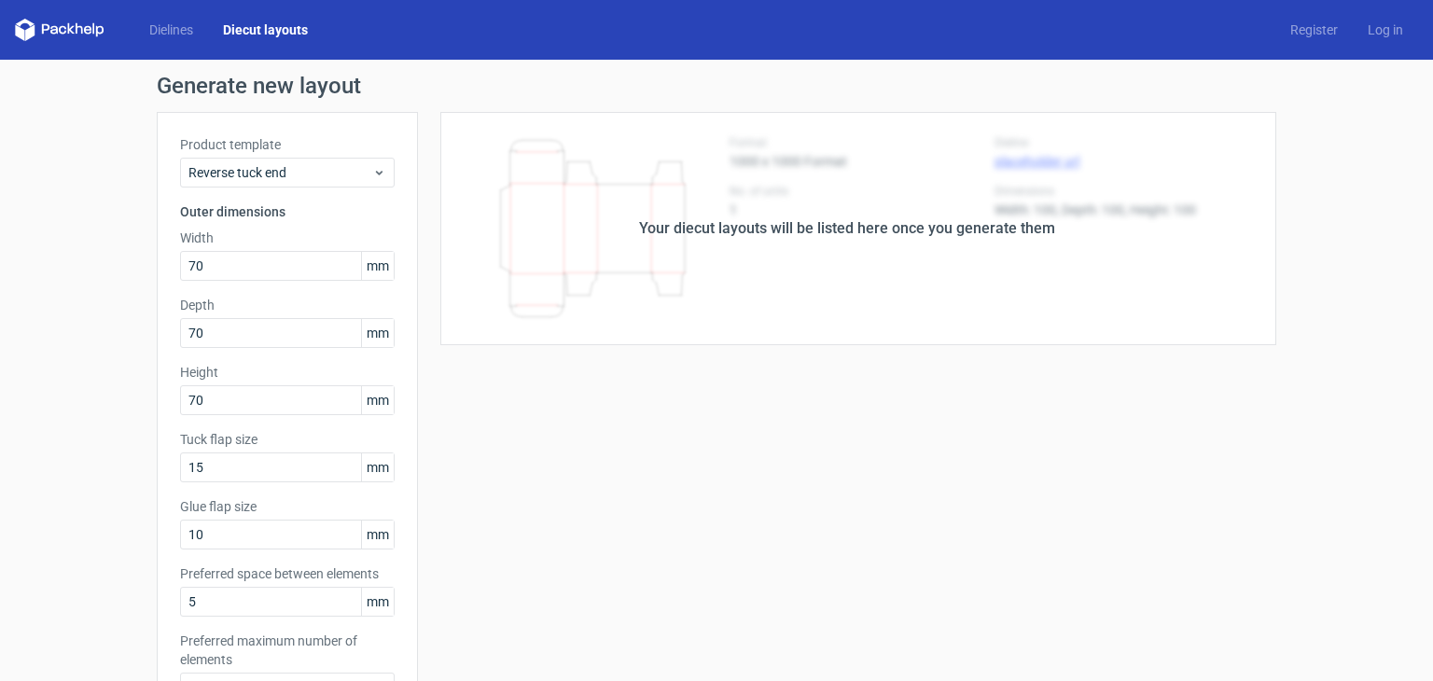
click at [832, 299] on div "Your diecut layouts will be listed here once you generate them" at bounding box center [847, 228] width 858 height 233
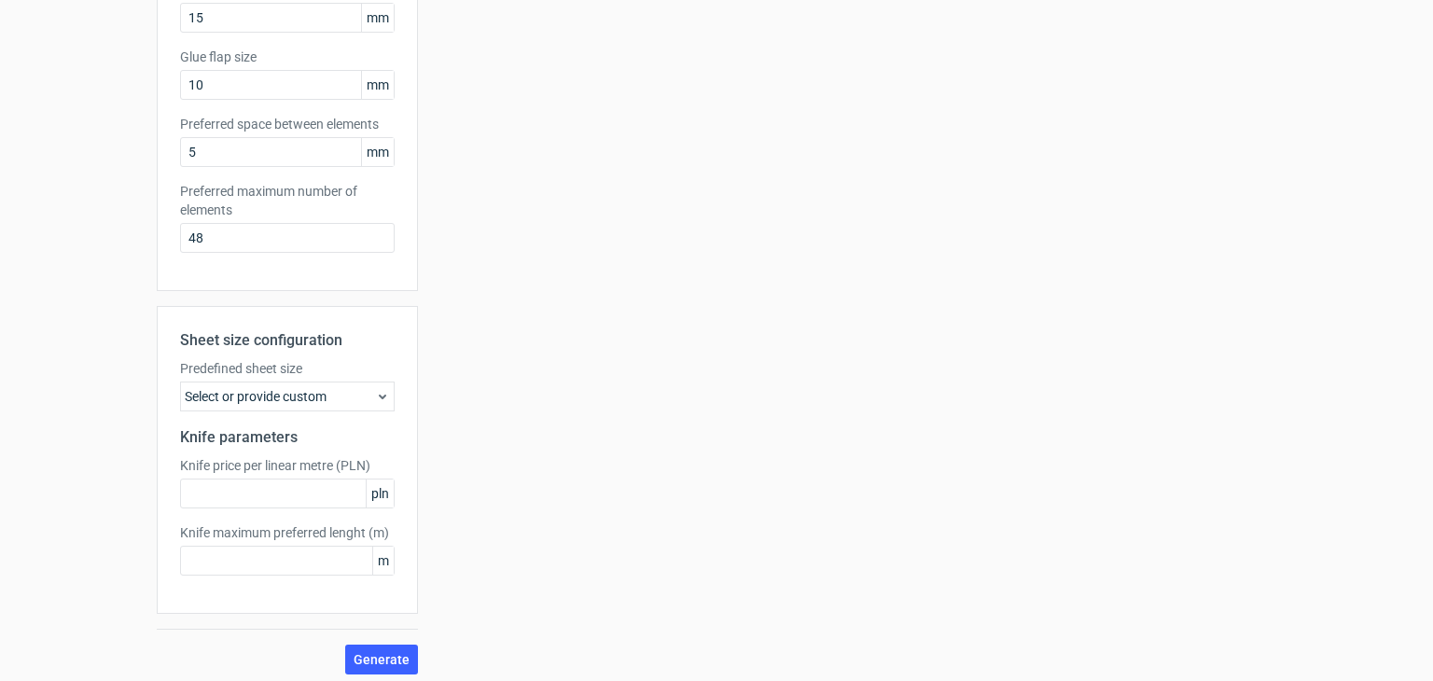
scroll to position [457, 0]
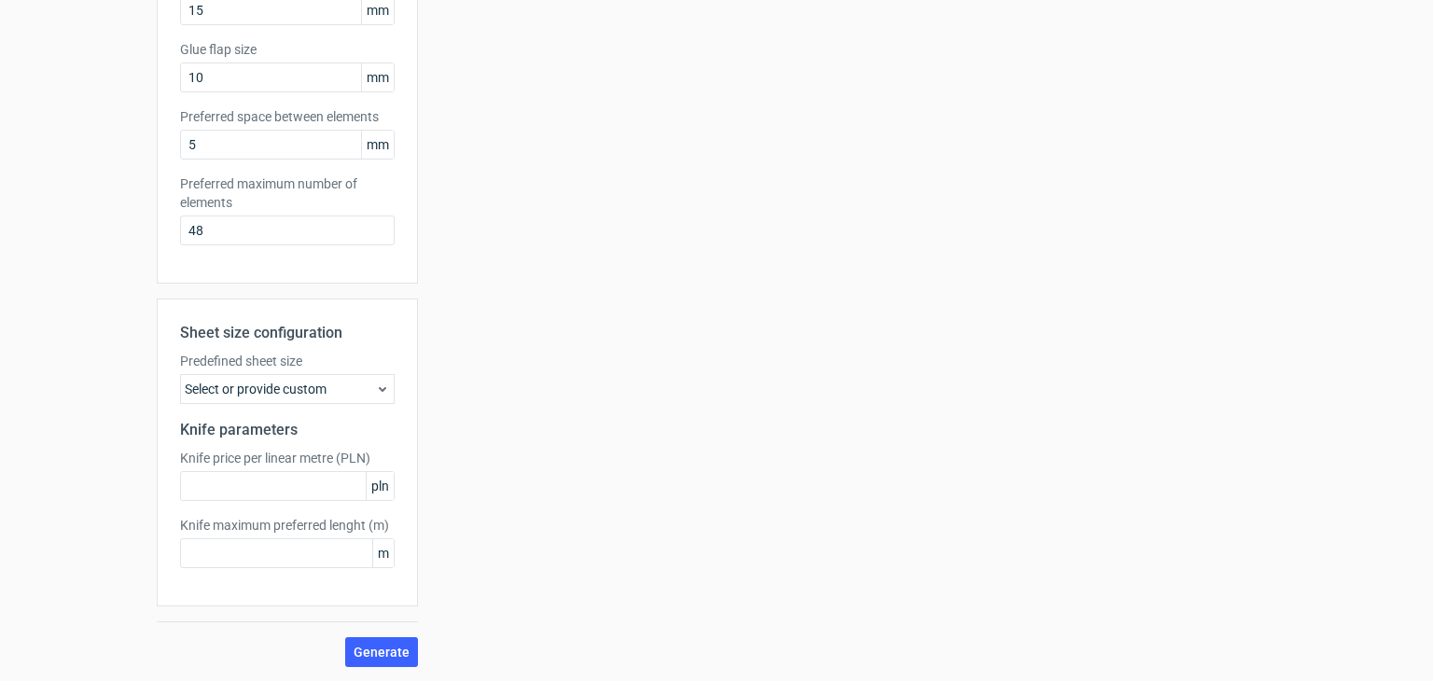
click at [340, 403] on div "Sheet size configuration Predefined sheet size Select or provide custom Knife p…" at bounding box center [287, 453] width 261 height 308
click at [341, 396] on div "Select or provide custom" at bounding box center [287, 389] width 215 height 30
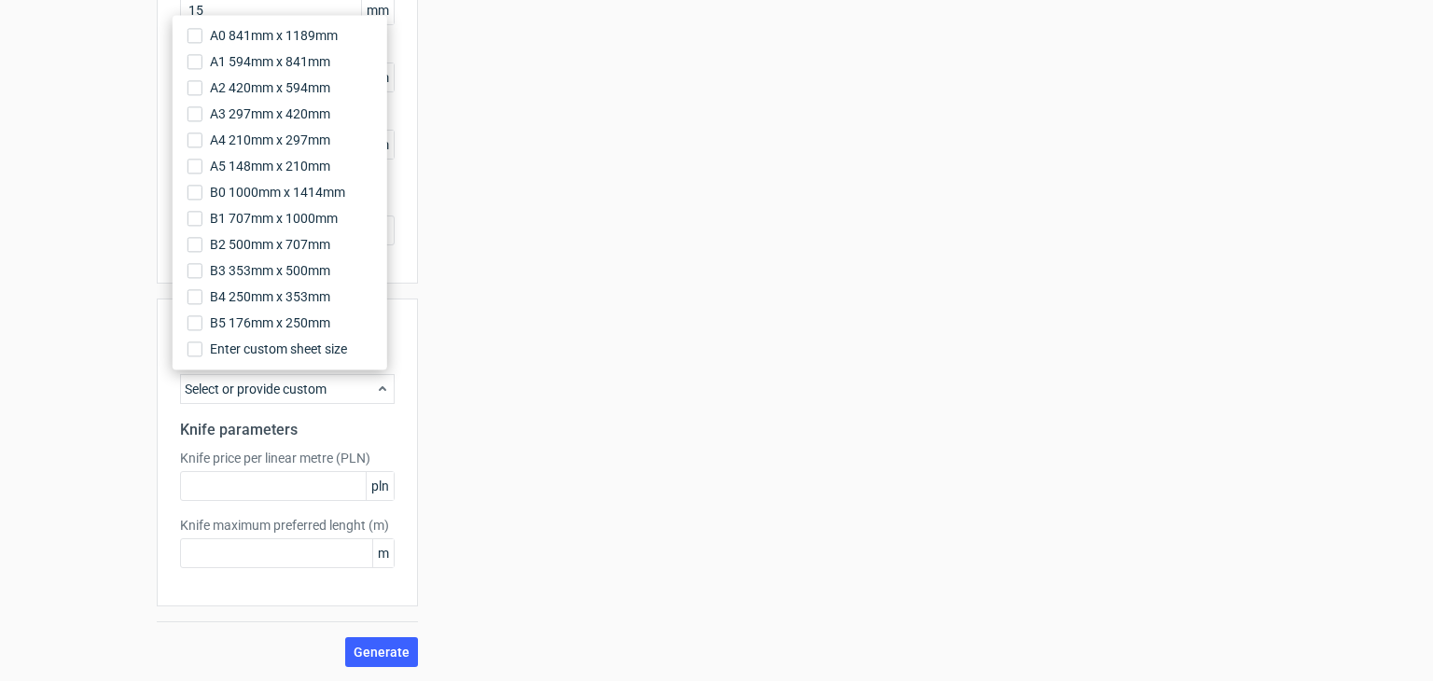
click at [493, 311] on div "Your diecut layouts will be listed here once you generate them Height Depth Wid…" at bounding box center [847, 161] width 858 height 1012
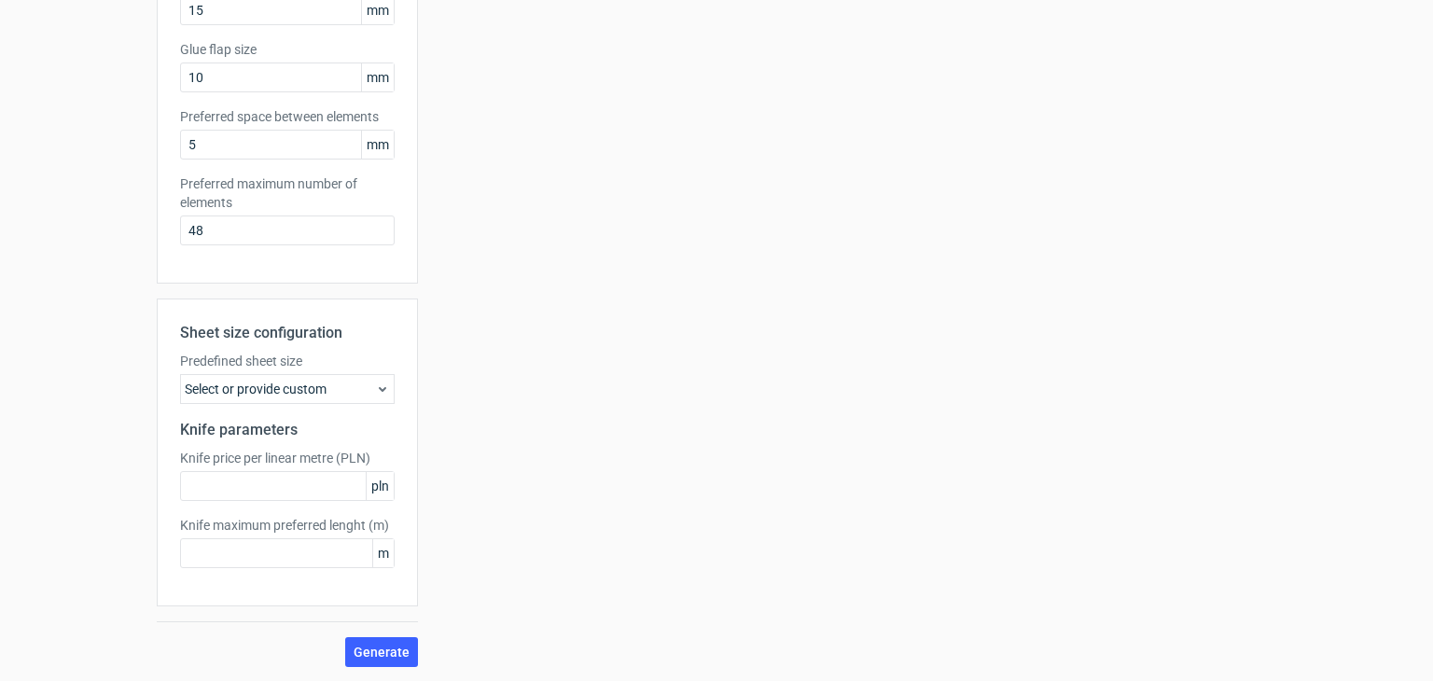
click at [361, 393] on div "Select or provide custom" at bounding box center [287, 389] width 215 height 30
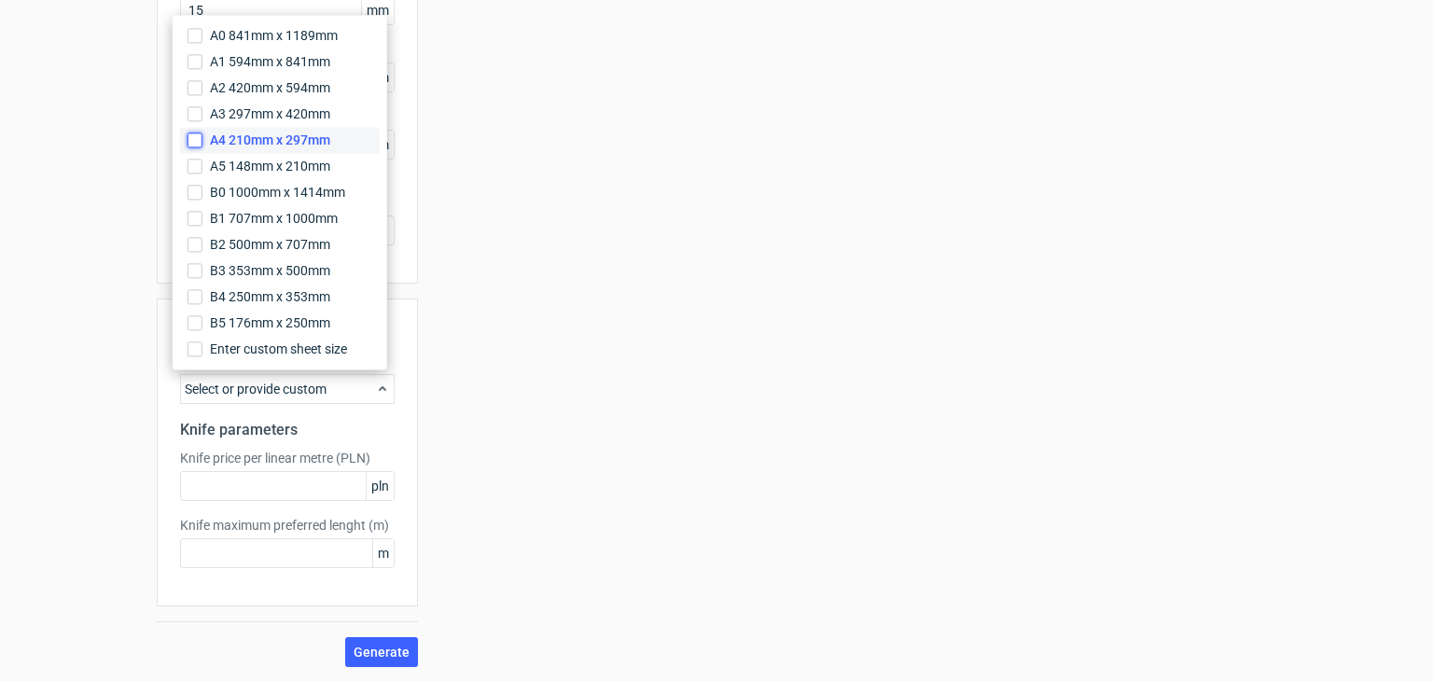
click at [193, 142] on input "A4 210mm x 297mm" at bounding box center [195, 140] width 15 height 15
click at [193, 108] on input "A3 297mm x 420mm" at bounding box center [195, 113] width 15 height 15
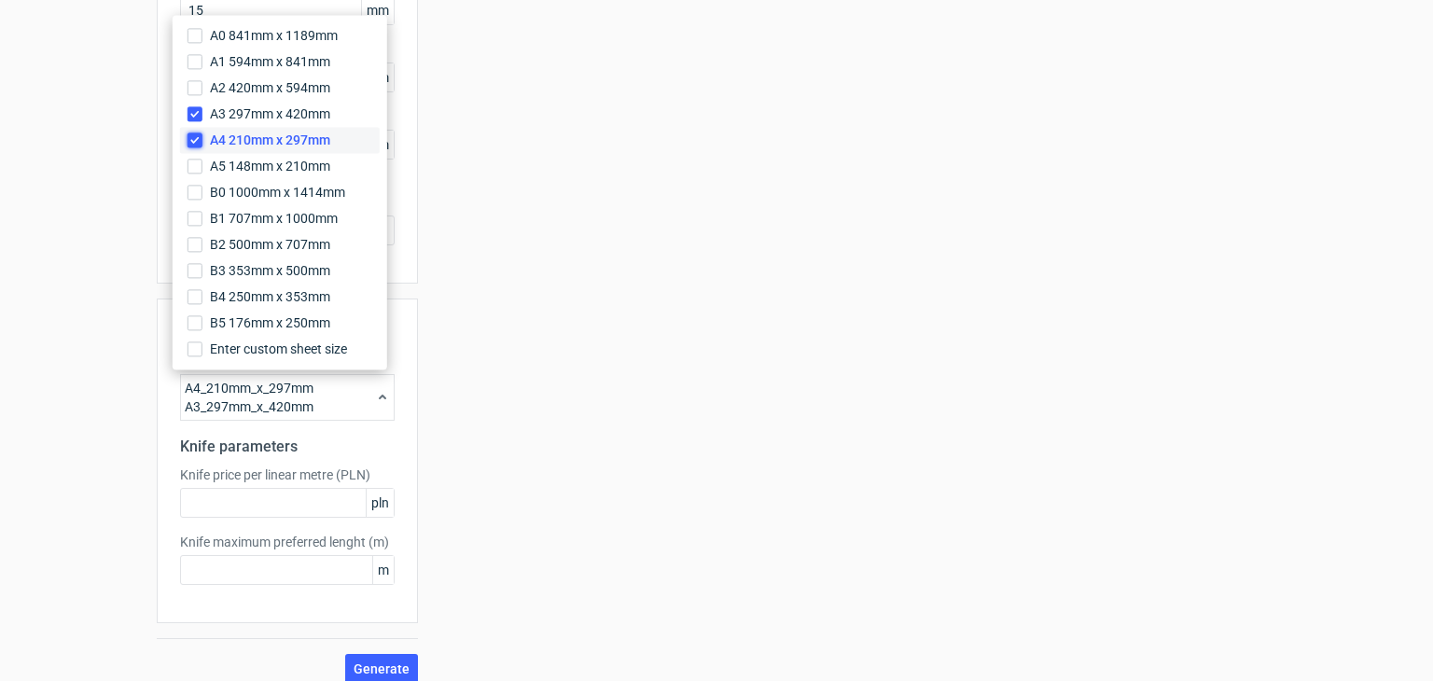
click at [195, 135] on input "A4 210mm x 297mm" at bounding box center [195, 140] width 15 height 15
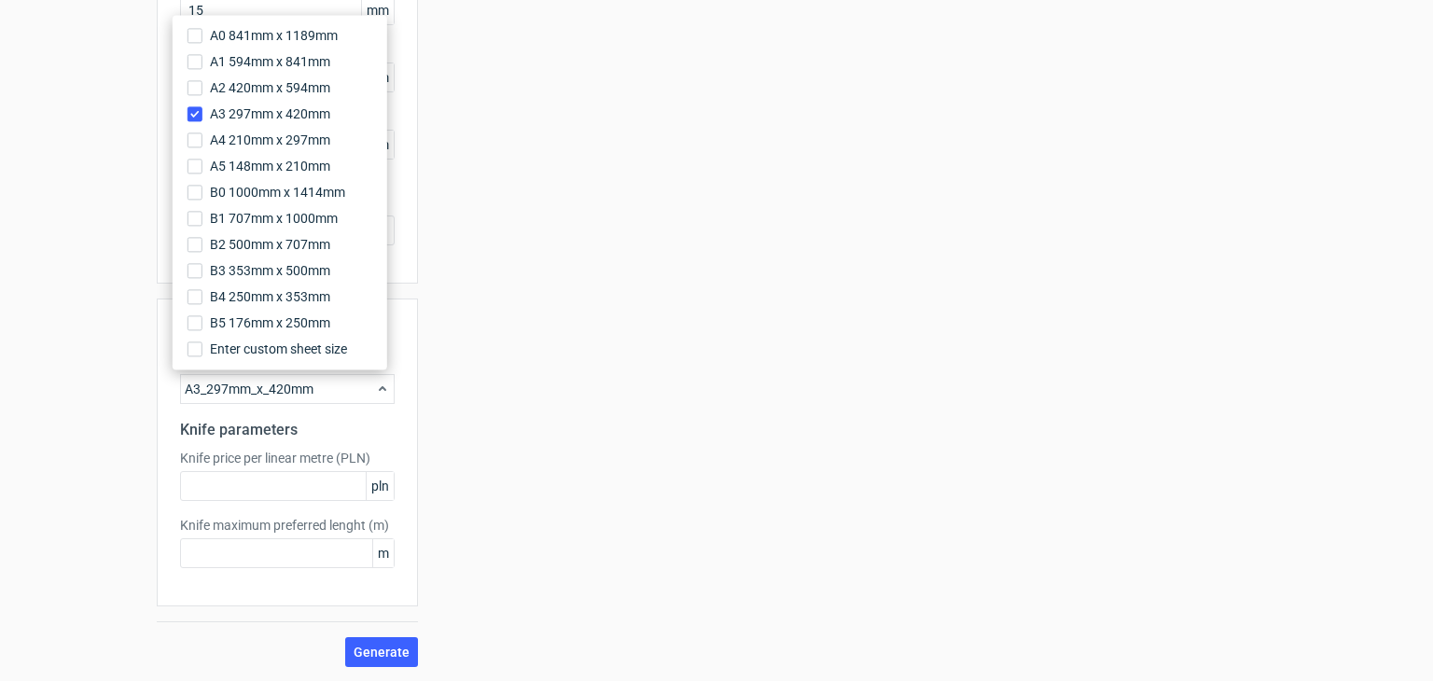
click at [439, 471] on div "Your diecut layouts will be listed here once you generate them Height Depth Wid…" at bounding box center [847, 161] width 858 height 1012
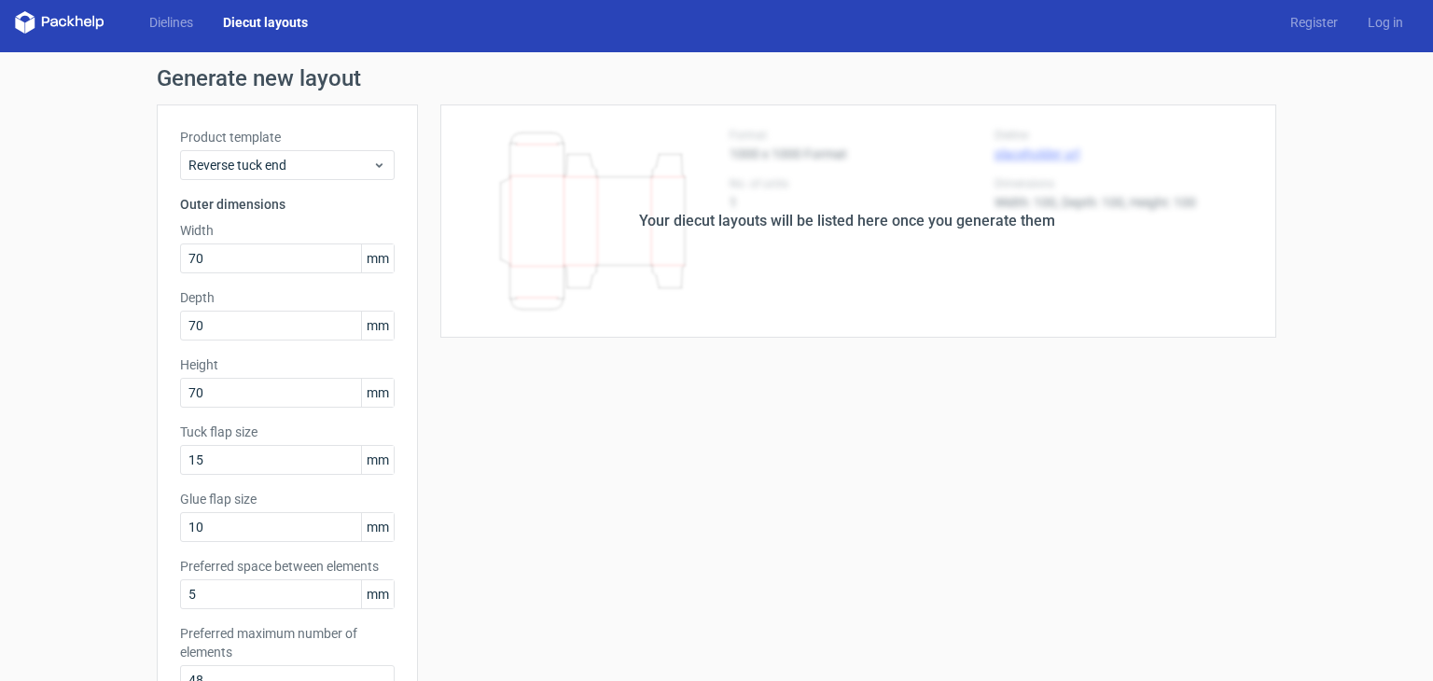
scroll to position [0, 0]
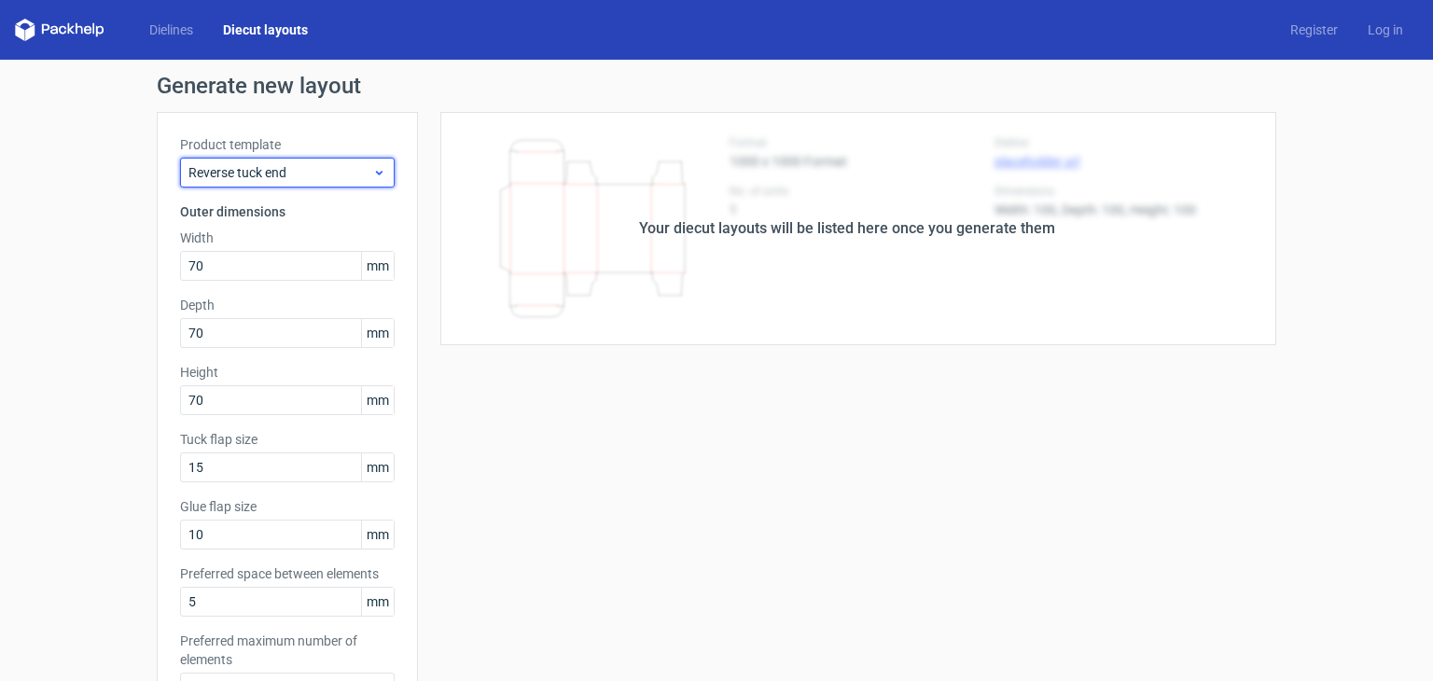
click at [303, 172] on span "Reverse tuck end" at bounding box center [280, 172] width 184 height 19
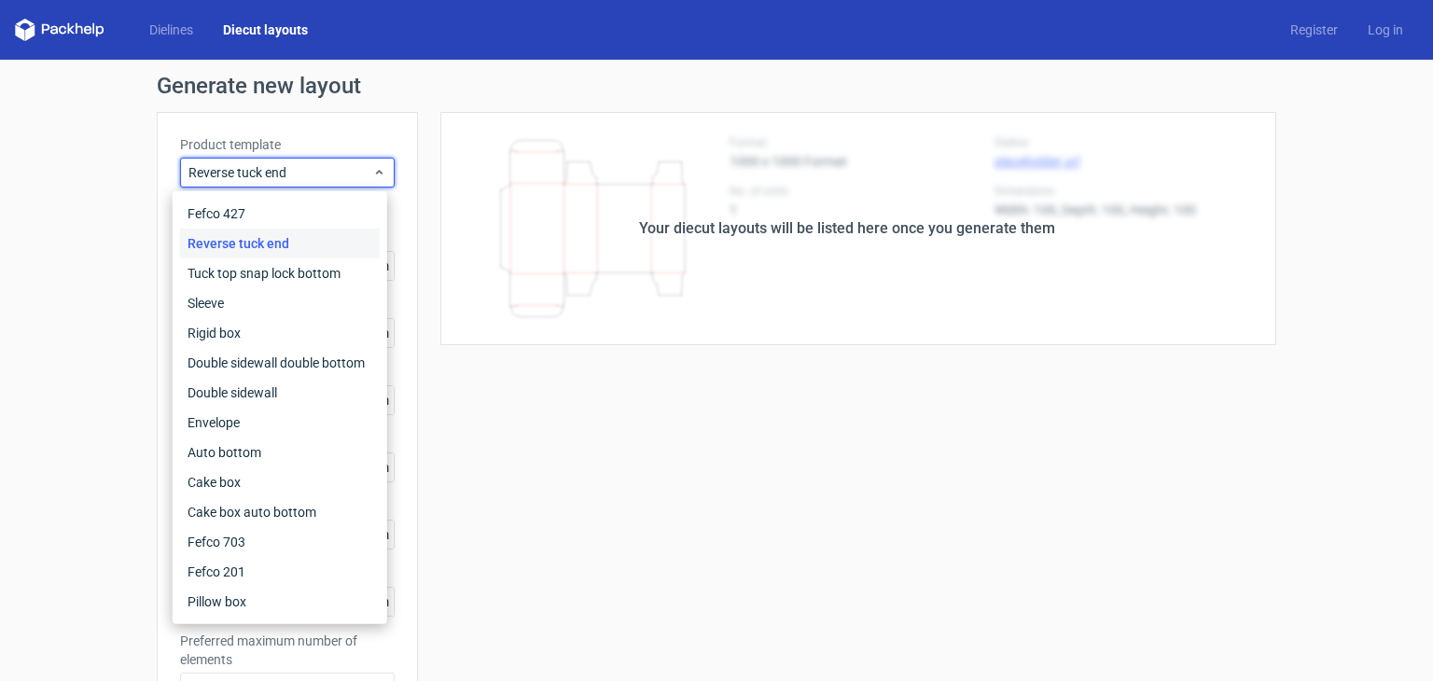
click at [482, 437] on div "Your diecut layouts will be listed here once you generate them Height Depth Wid…" at bounding box center [847, 618] width 858 height 1012
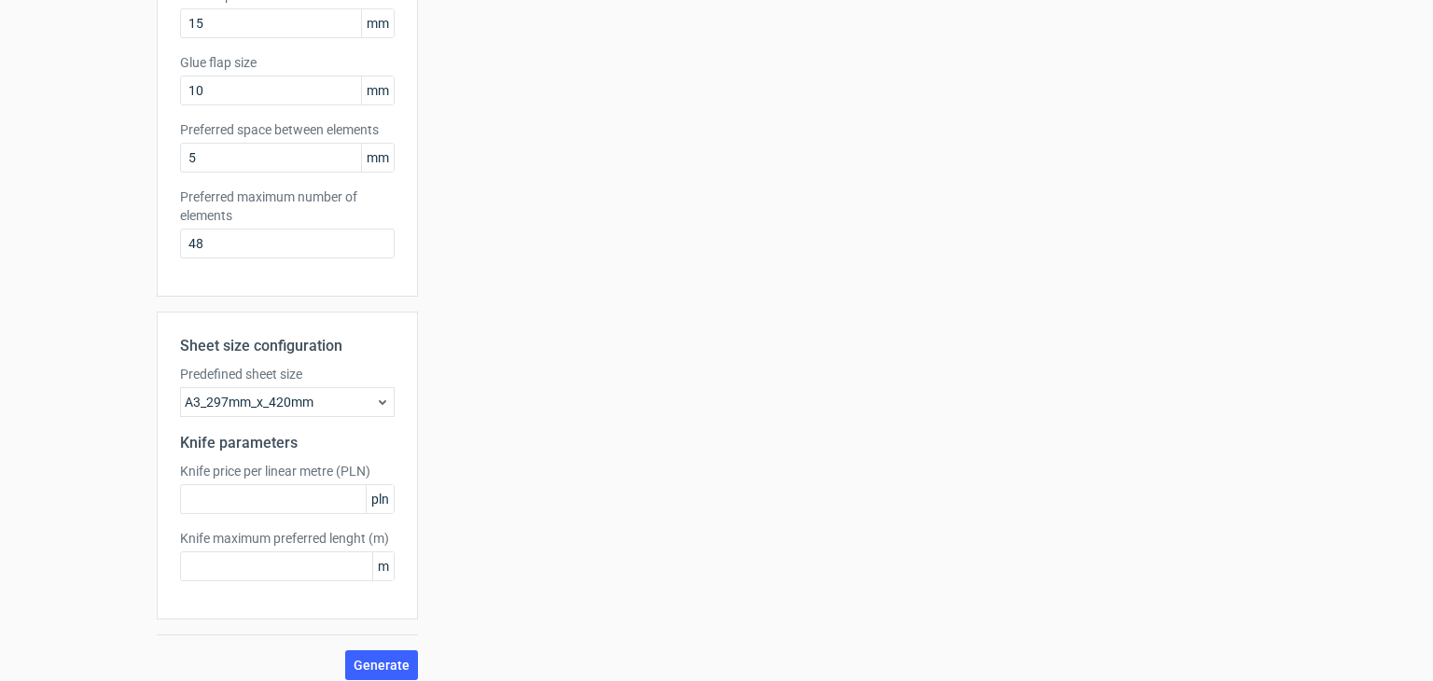
scroll to position [457, 0]
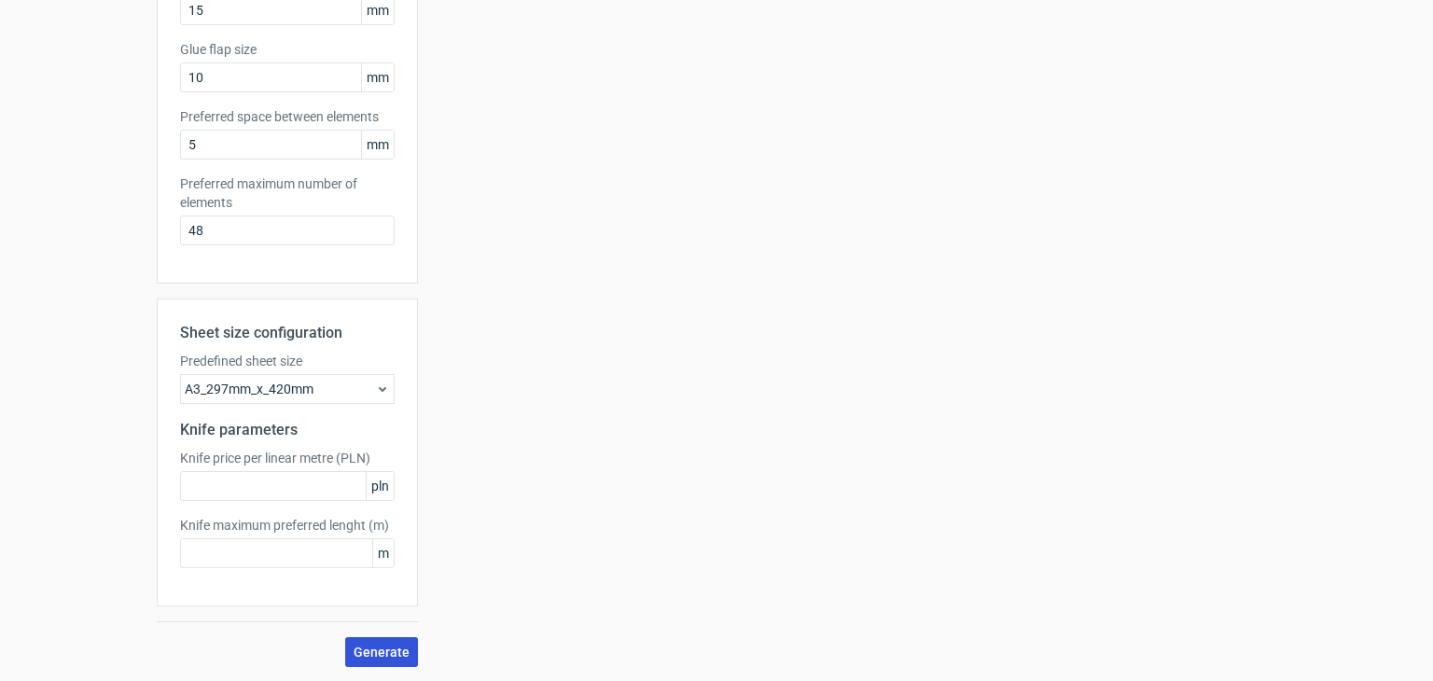
click at [385, 646] on span "Generate" at bounding box center [382, 652] width 56 height 13
click at [328, 393] on div "A3_297mm_x_420mm" at bounding box center [287, 389] width 215 height 30
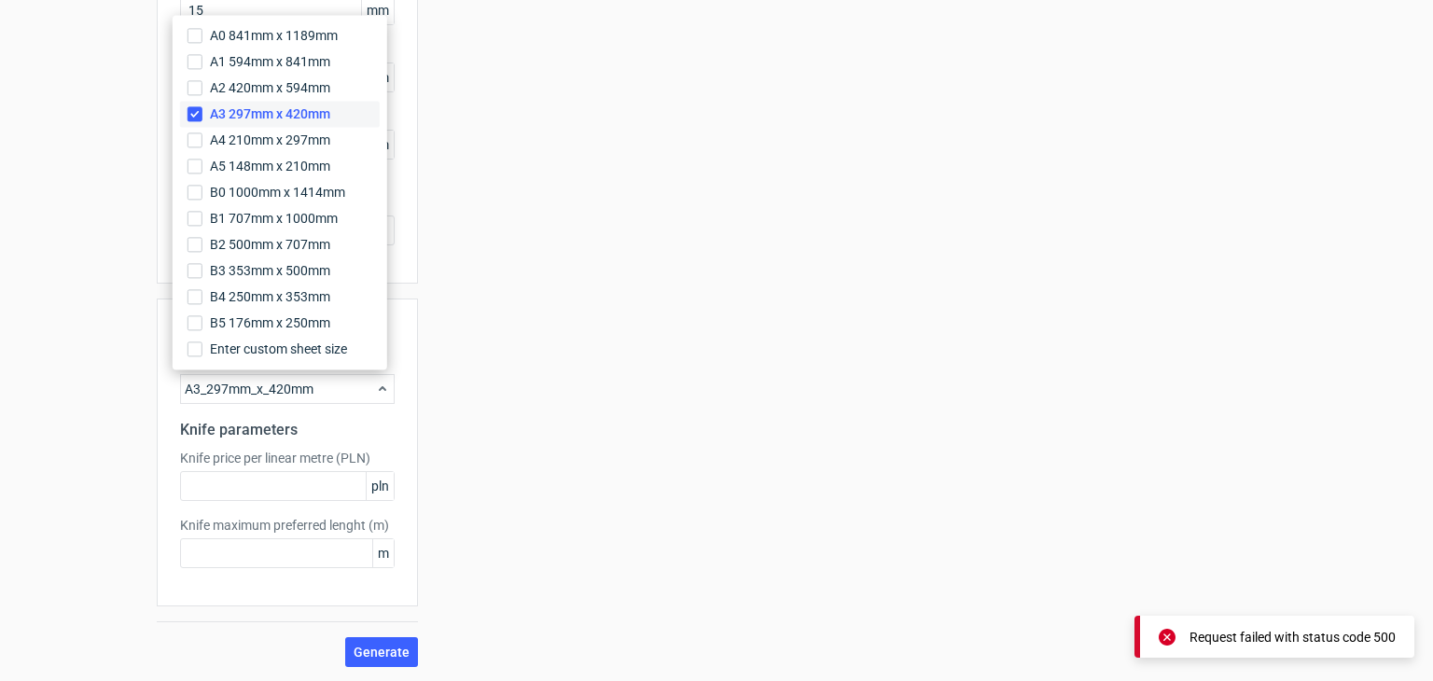
click at [280, 119] on span "A3 297mm x 420mm" at bounding box center [270, 114] width 120 height 19
click at [202, 119] on input "A3 297mm x 420mm" at bounding box center [195, 113] width 15 height 15
click at [280, 138] on span "A4 210mm x 297mm" at bounding box center [270, 140] width 120 height 19
click at [202, 138] on input "A4 210mm x 297mm" at bounding box center [195, 140] width 15 height 15
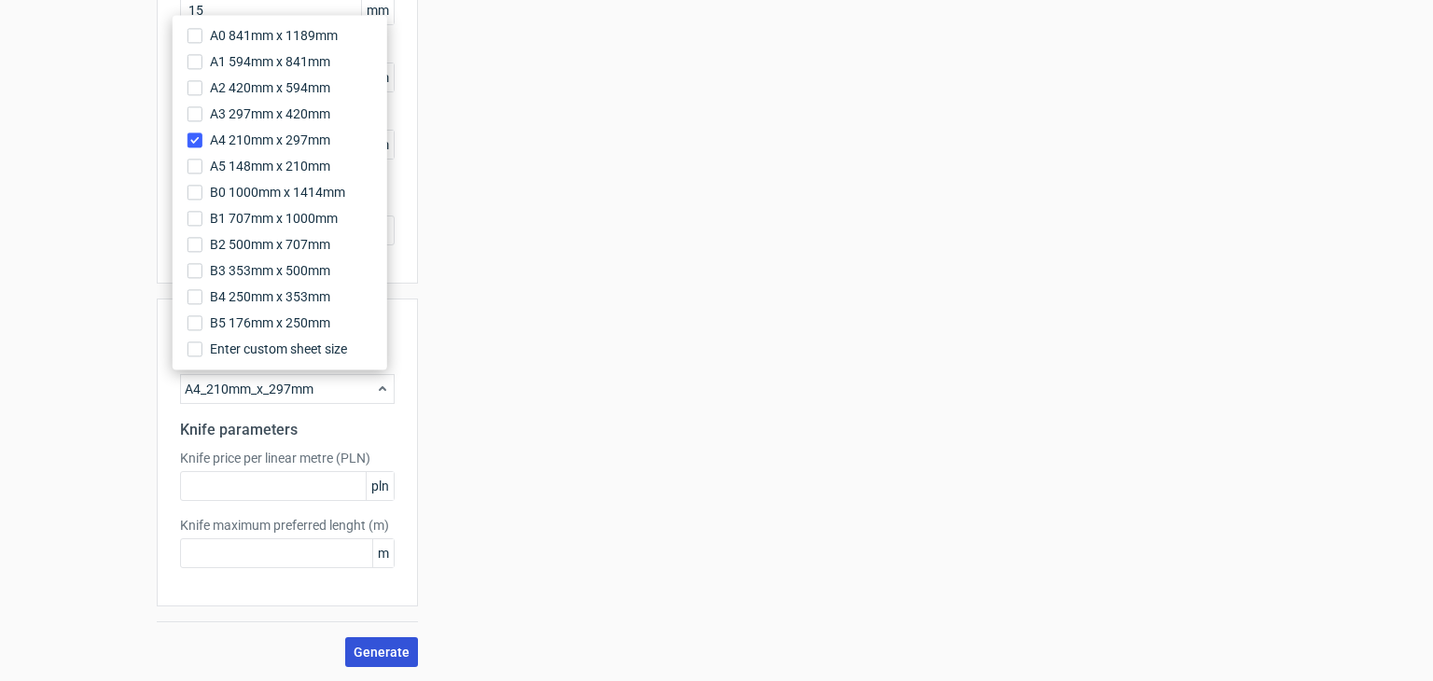
click at [376, 646] on span "Generate" at bounding box center [382, 652] width 56 height 13
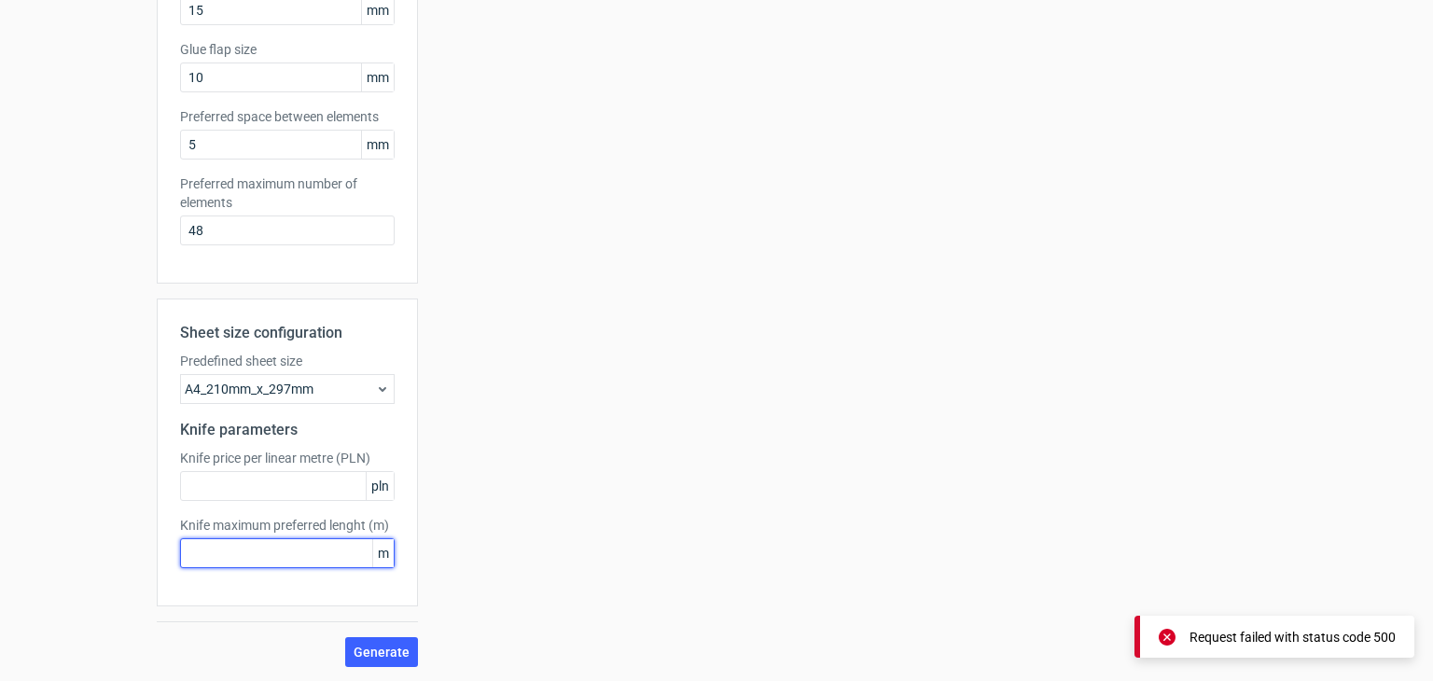
click at [329, 561] on input "text" at bounding box center [287, 553] width 215 height 30
drag, startPoint x: 314, startPoint y: 431, endPoint x: 160, endPoint y: 429, distance: 153.0
click at [160, 429] on div "Sheet size configuration Predefined sheet size A4_210mm_x_297mm Knife parameter…" at bounding box center [287, 453] width 261 height 308
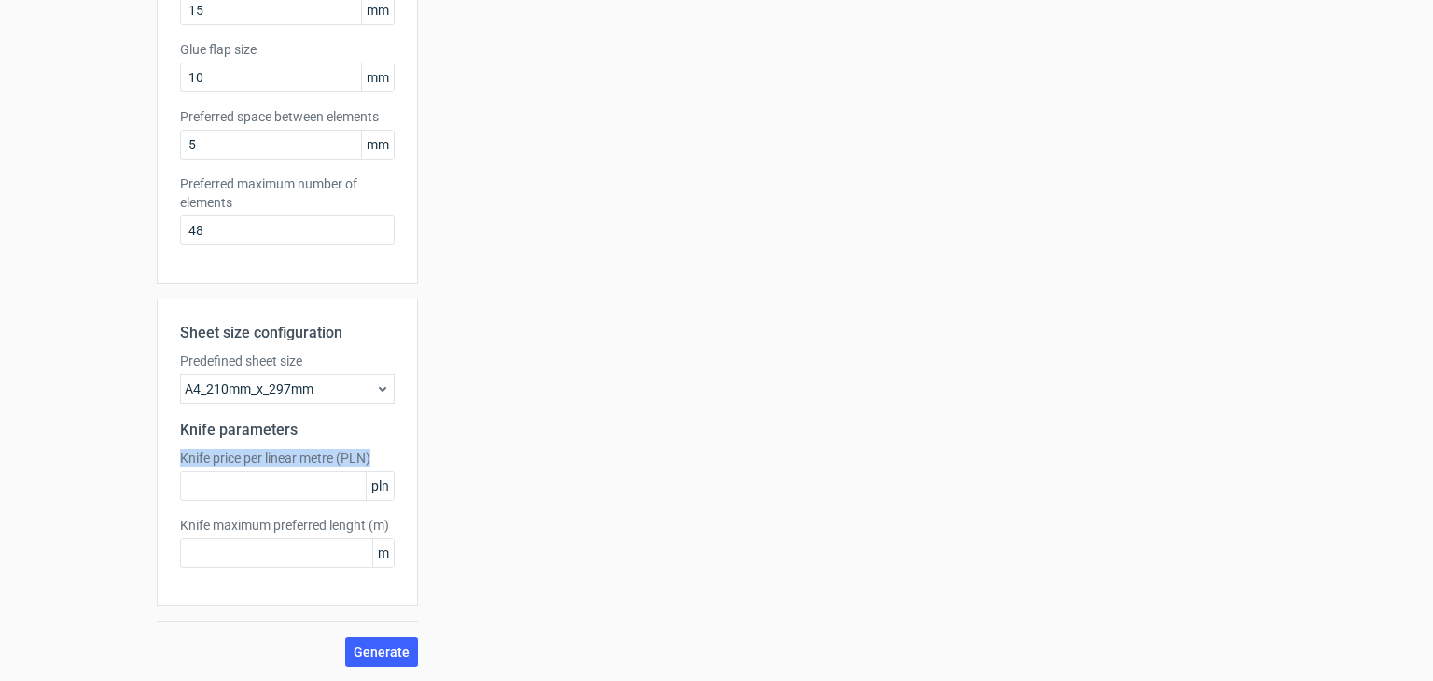
drag, startPoint x: 164, startPoint y: 452, endPoint x: 383, endPoint y: 448, distance: 218.4
click at [383, 448] on div "Sheet size configuration Predefined sheet size A4_210mm_x_297mm Knife parameter…" at bounding box center [287, 453] width 261 height 308
drag, startPoint x: 324, startPoint y: 450, endPoint x: 552, endPoint y: 341, distance: 253.3
click at [552, 341] on div "Your diecut layouts will be listed here once you generate them Height Depth Wid…" at bounding box center [847, 161] width 858 height 1012
drag, startPoint x: 165, startPoint y: 463, endPoint x: 398, endPoint y: 453, distance: 232.6
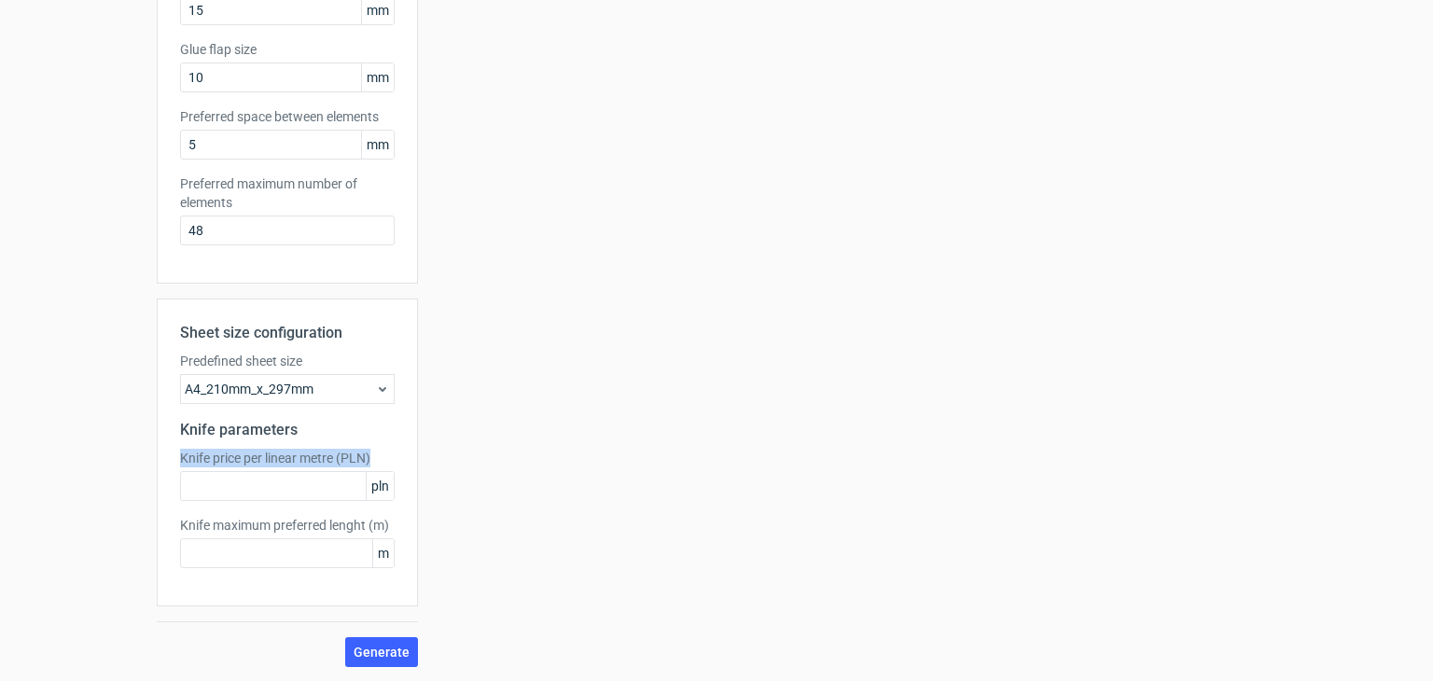
click at [398, 453] on div "Sheet size configuration Predefined sheet size A4_210mm_x_297mm Knife parameter…" at bounding box center [287, 453] width 261 height 308
click at [293, 491] on input "text" at bounding box center [287, 486] width 215 height 30
type input "1"
click at [292, 546] on input "text" at bounding box center [287, 553] width 215 height 30
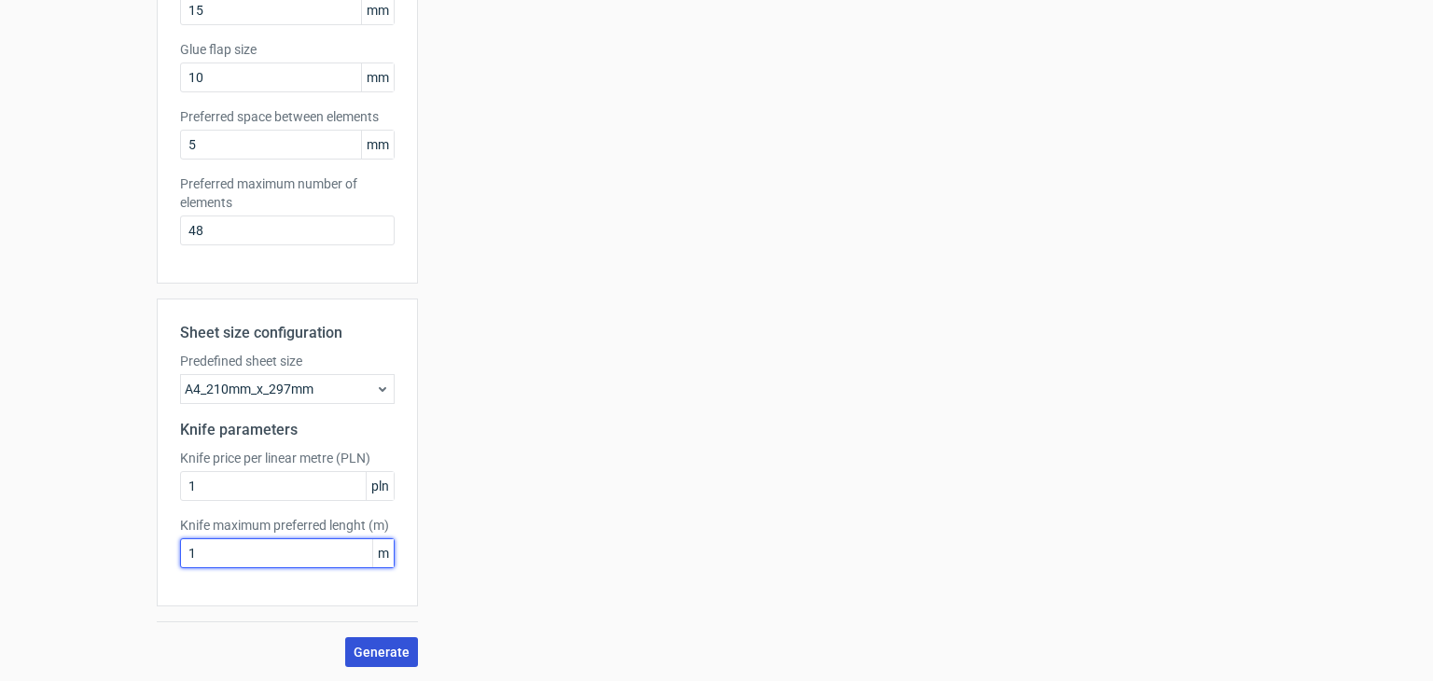
type input "1"
click at [356, 638] on button "Generate" at bounding box center [381, 652] width 73 height 30
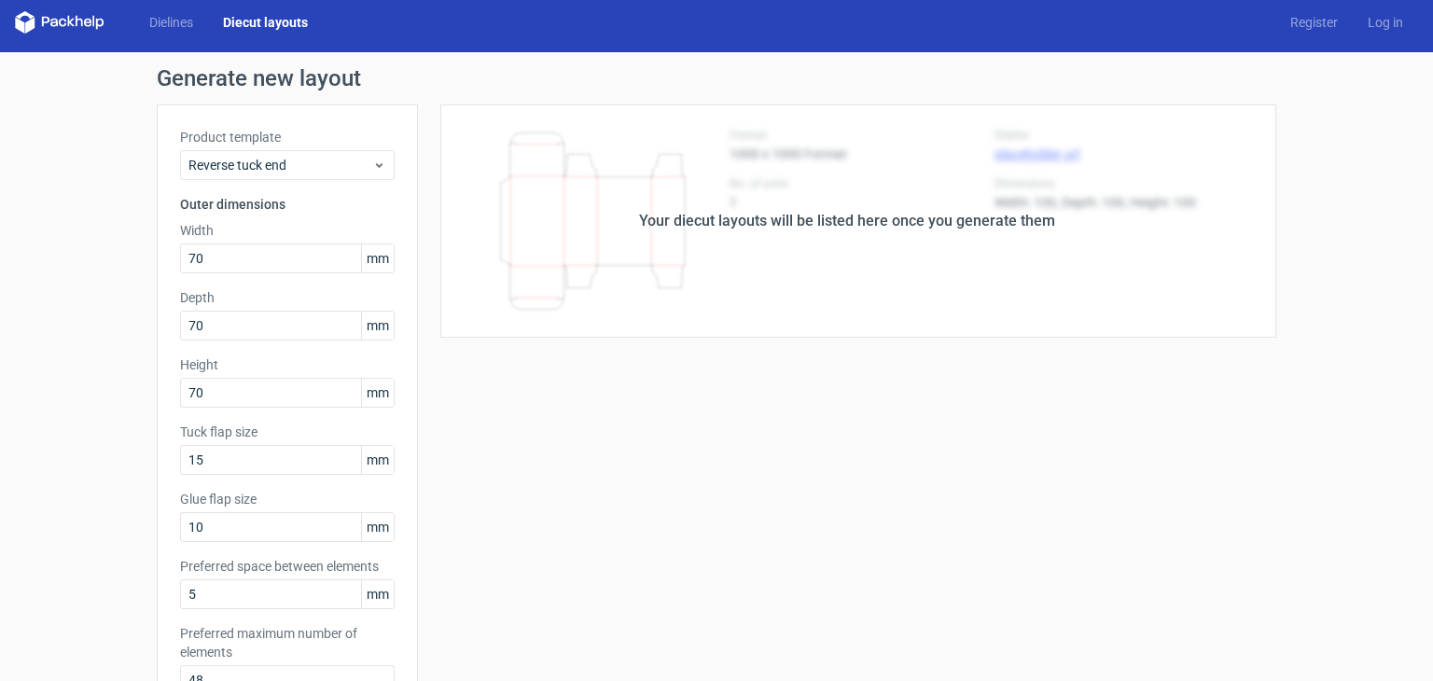
scroll to position [0, 0]
